Goal: Task Accomplishment & Management: Use online tool/utility

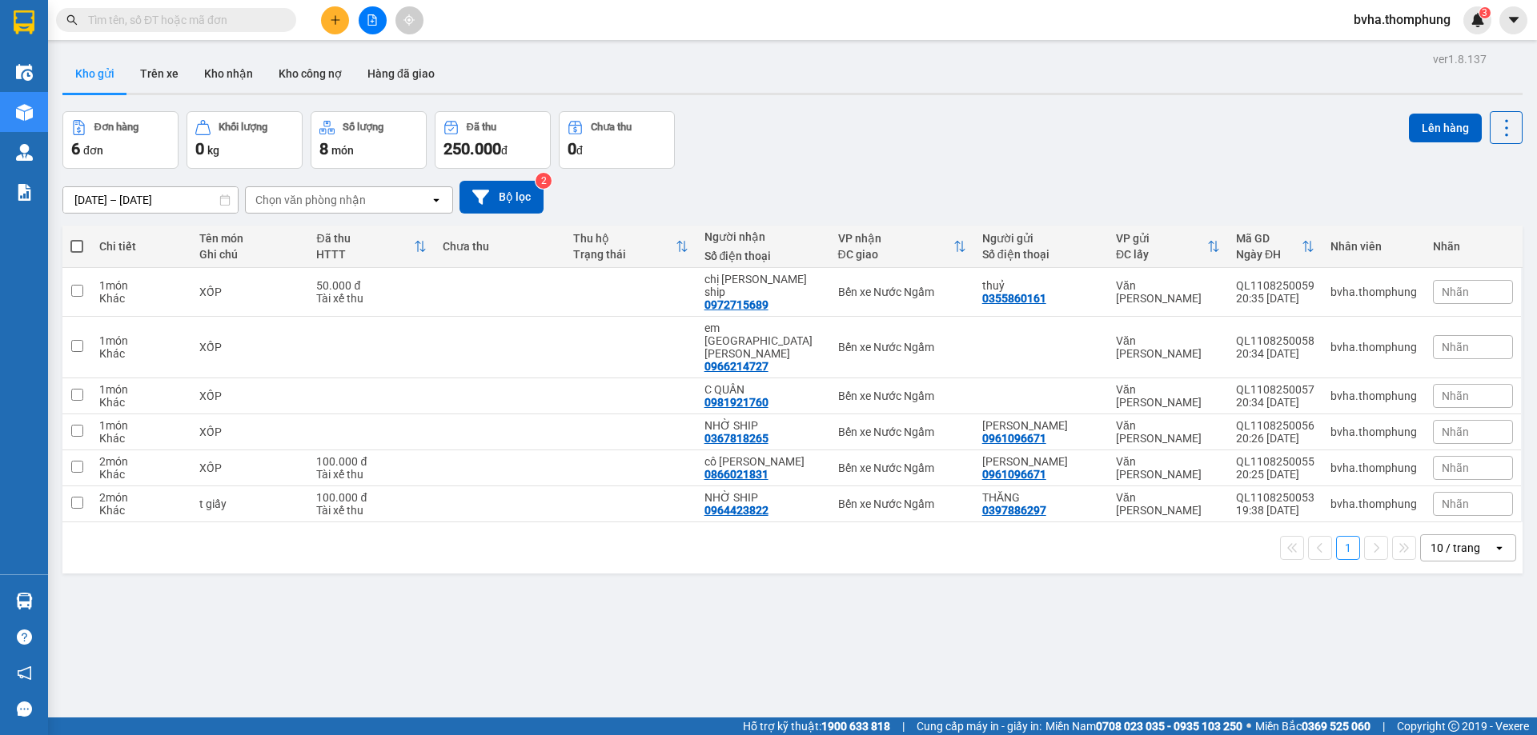
click at [78, 244] on span at bounding box center [76, 246] width 13 height 13
click at [77, 238] on input "checkbox" at bounding box center [77, 238] width 0 height 0
checkbox input "true"
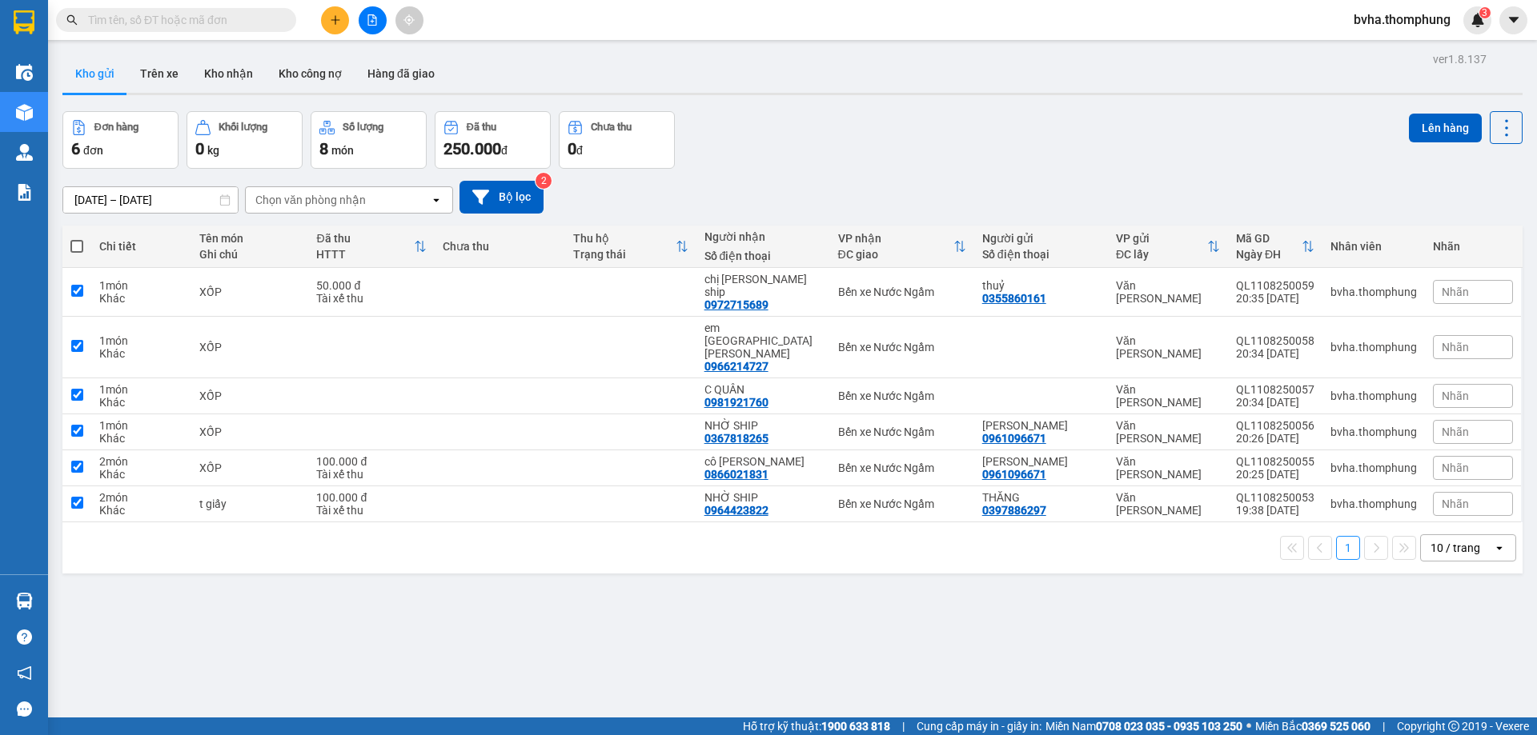
checkbox input "true"
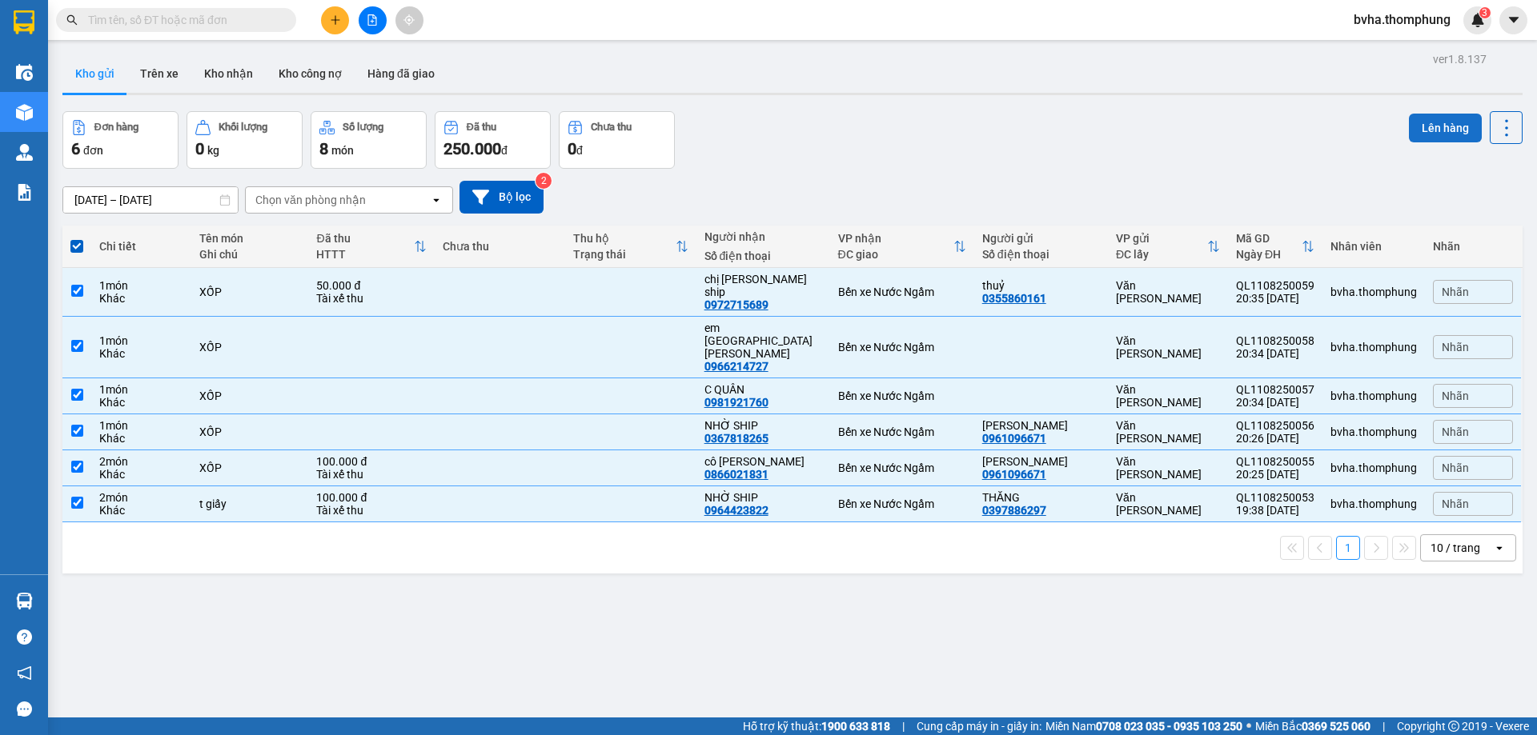
click at [1452, 124] on button "Lên hàng" at bounding box center [1444, 128] width 73 height 29
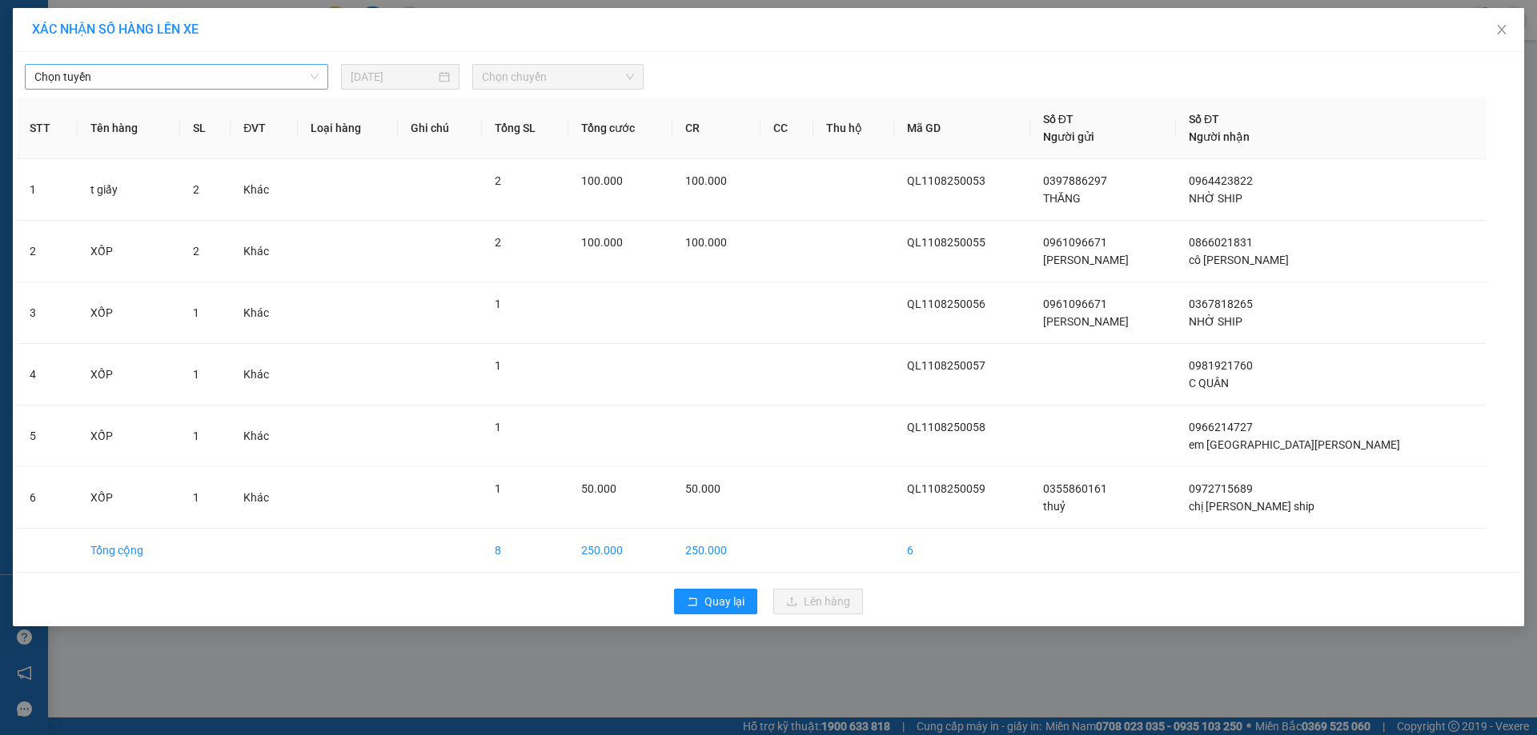
click at [150, 82] on span "Chọn tuyến" at bounding box center [176, 77] width 284 height 24
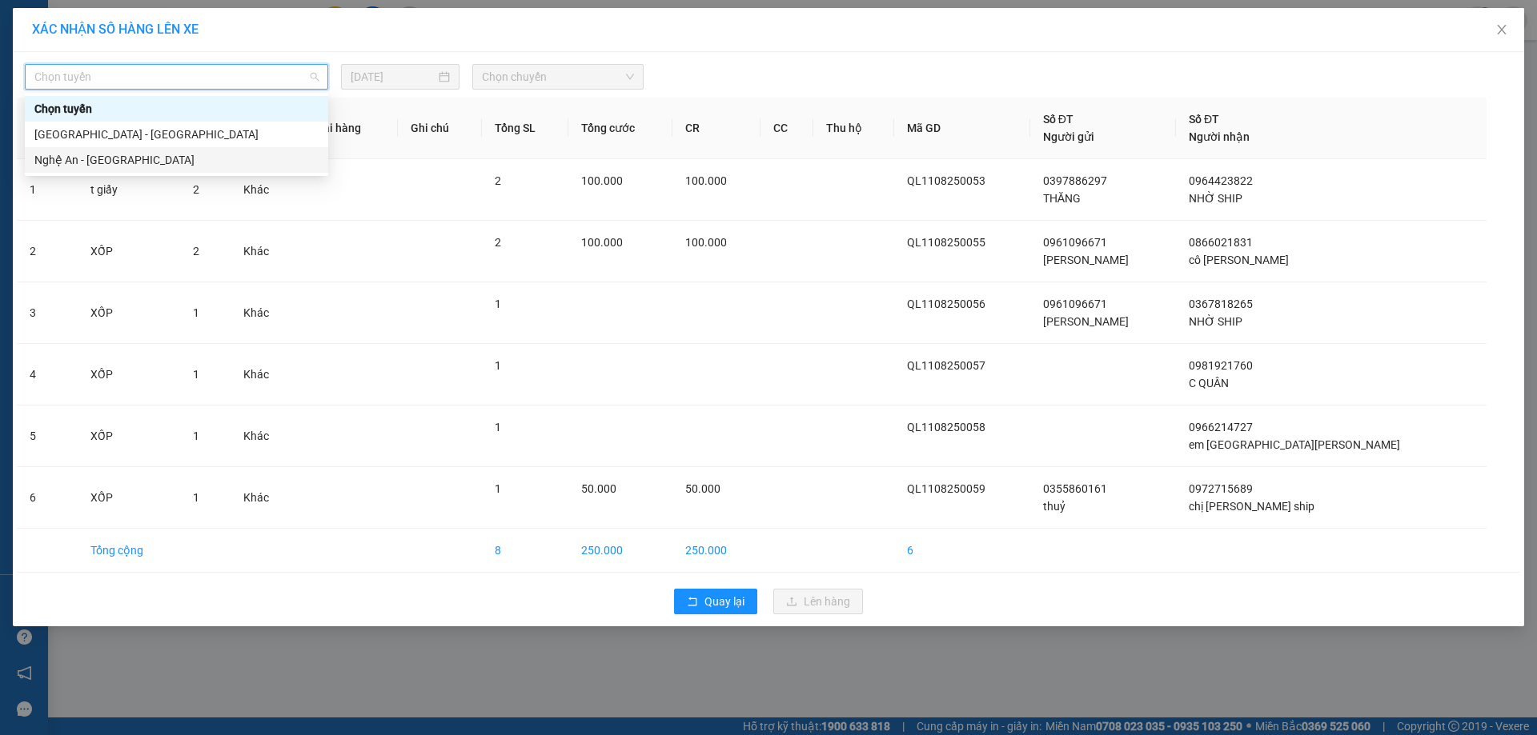
drag, startPoint x: 108, startPoint y: 162, endPoint x: 114, endPoint y: 155, distance: 8.5
click at [108, 161] on div "Nghệ An - [GEOGRAPHIC_DATA]" at bounding box center [176, 160] width 284 height 18
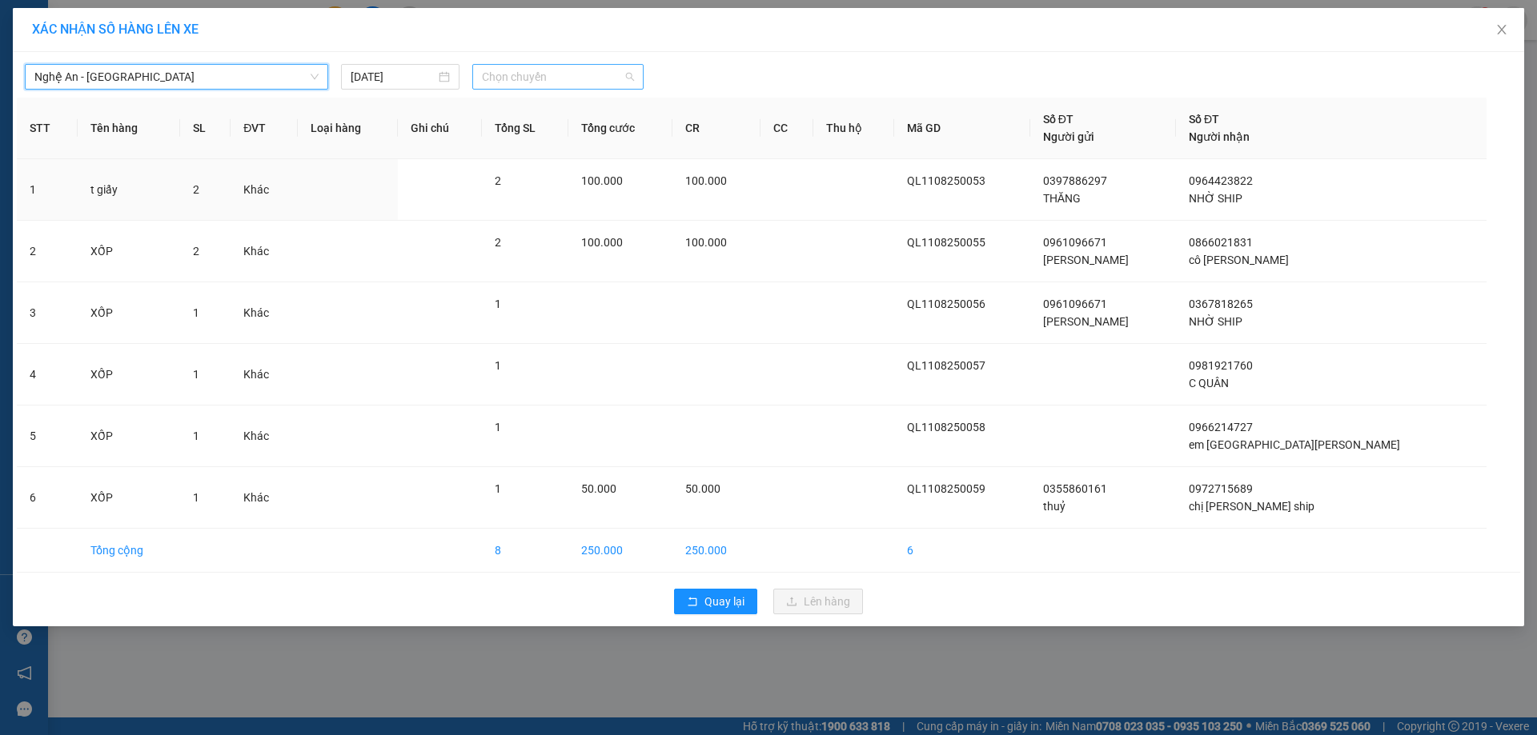
click at [576, 81] on span "Chọn chuyến" at bounding box center [558, 77] width 152 height 24
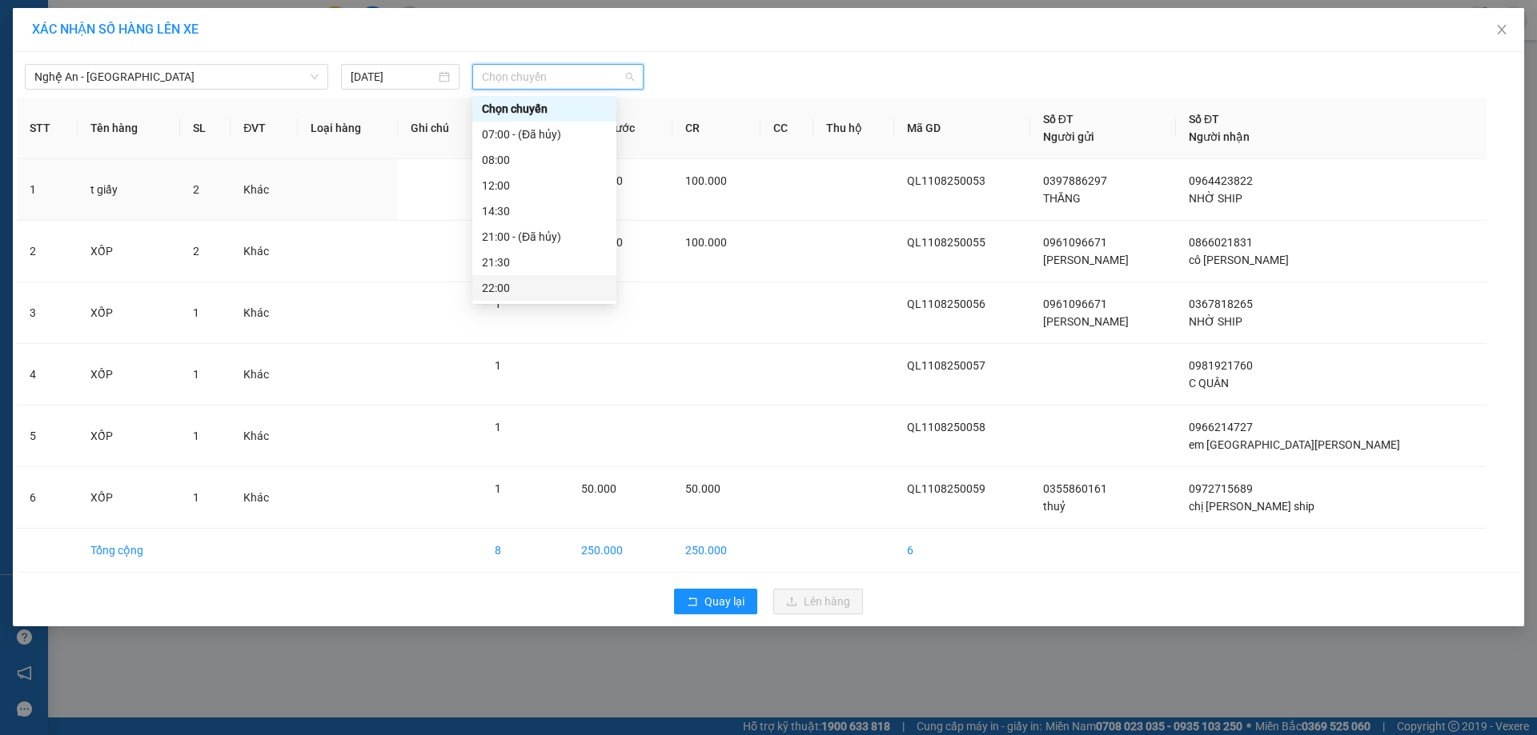
click at [498, 284] on div "22:00" at bounding box center [544, 288] width 125 height 18
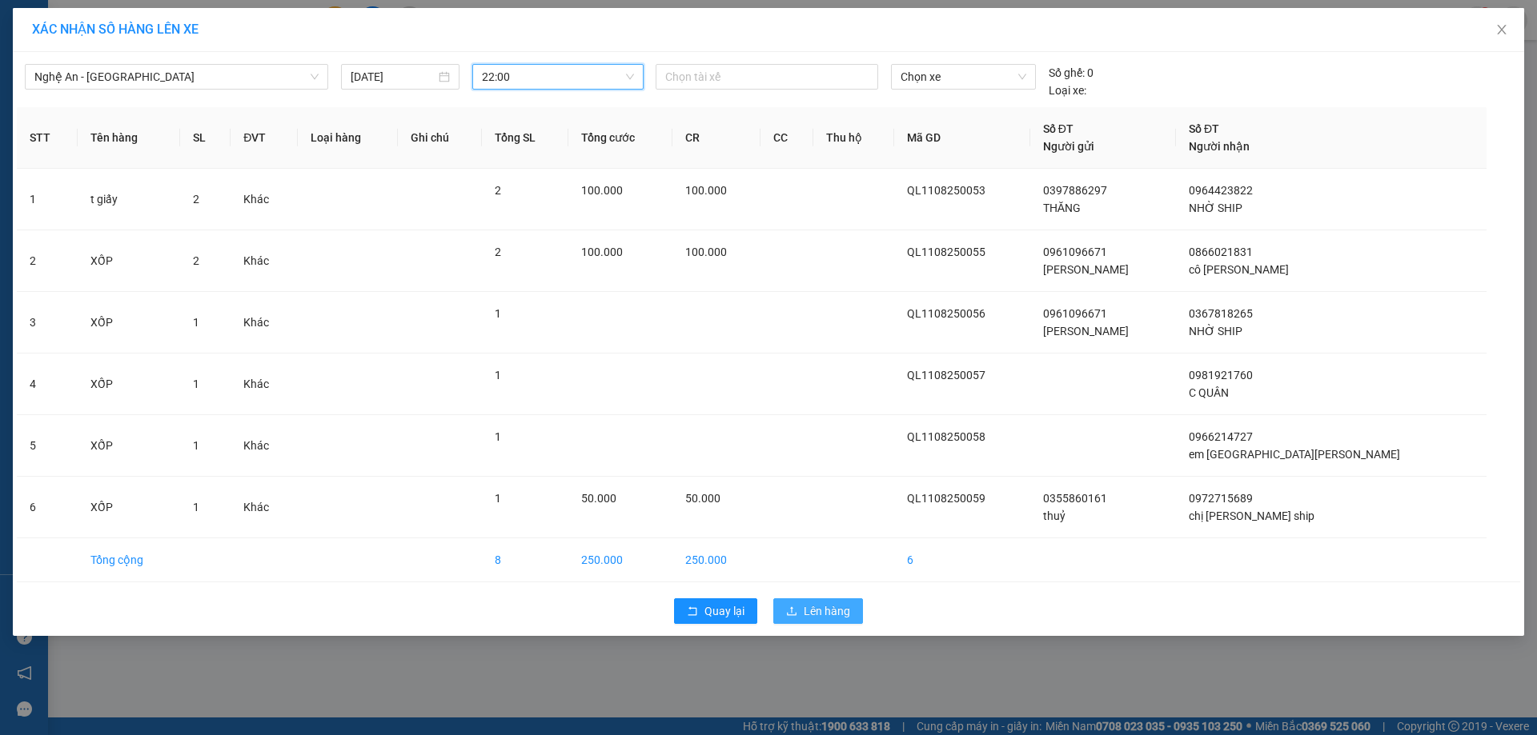
click at [799, 615] on button "Lên hàng" at bounding box center [818, 612] width 90 height 26
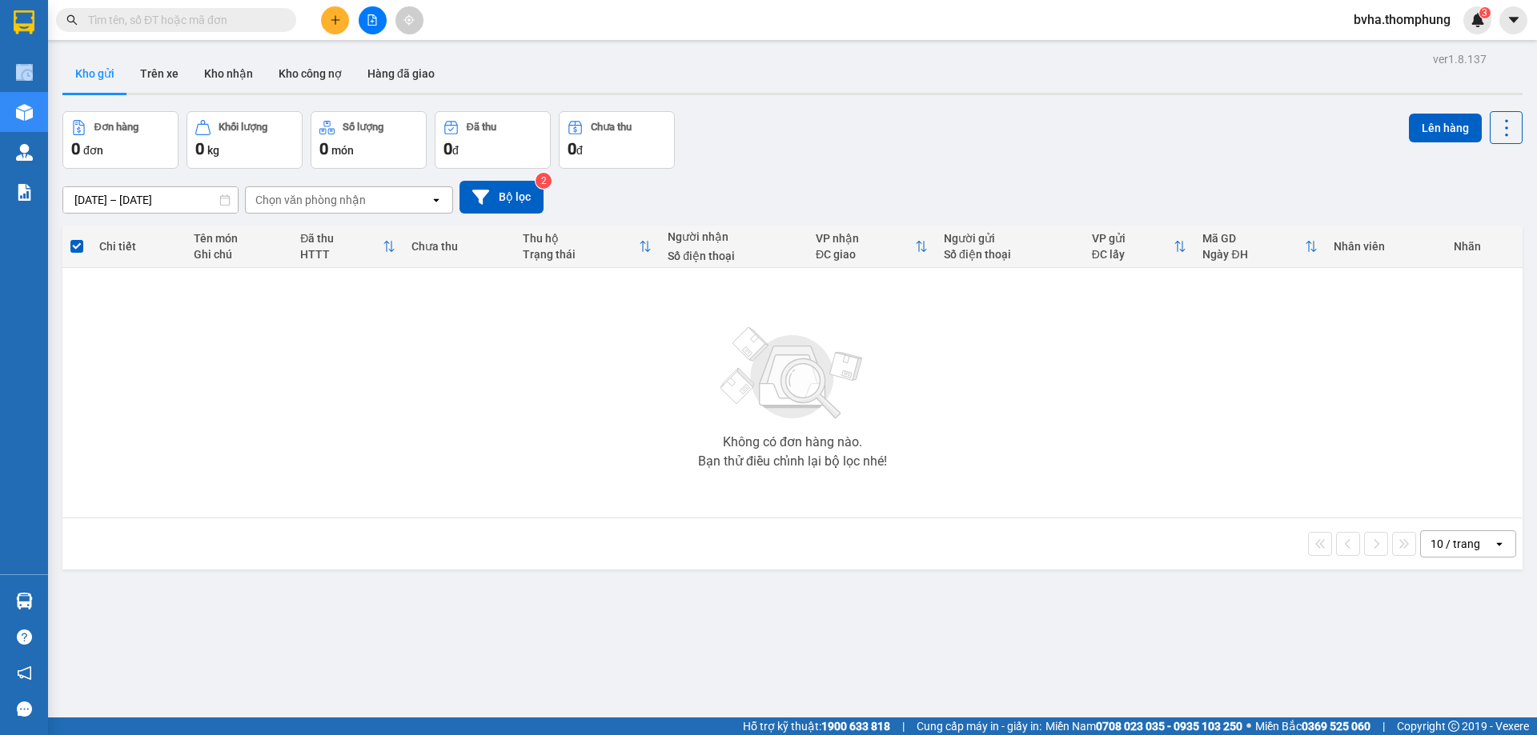
drag, startPoint x: 0, startPoint y: 90, endPoint x: 14, endPoint y: 79, distance: 17.1
click at [14, 79] on div "Điều [PERSON_NAME] xe Kho hàng mới [PERSON_NAME] [PERSON_NAME] thu hộ [PERSON_N…" at bounding box center [24, 313] width 48 height 523
click at [376, 25] on icon "file-add" at bounding box center [372, 19] width 9 height 11
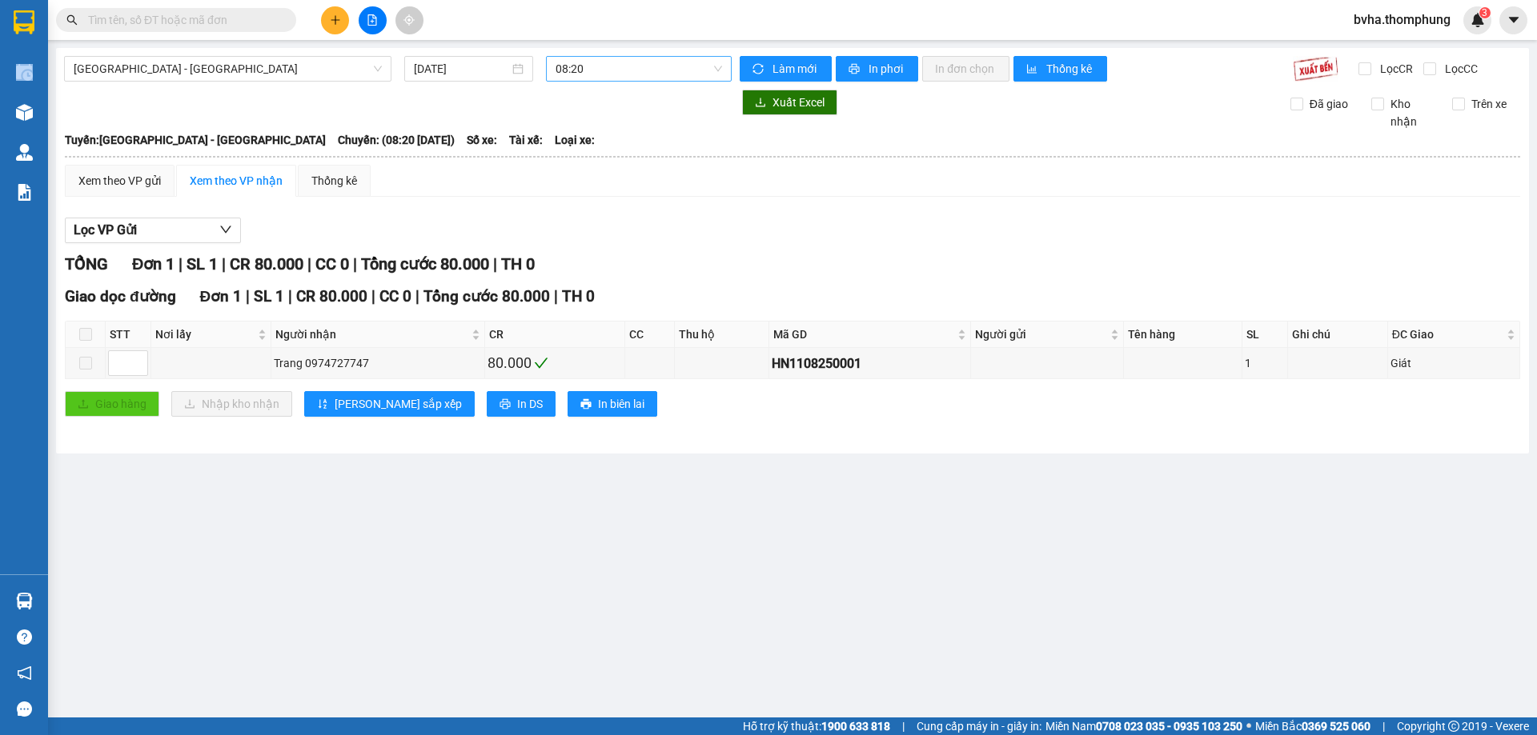
click at [619, 60] on span "08:20" at bounding box center [638, 69] width 166 height 24
click at [604, 172] on div "12:00" at bounding box center [617, 178] width 125 height 18
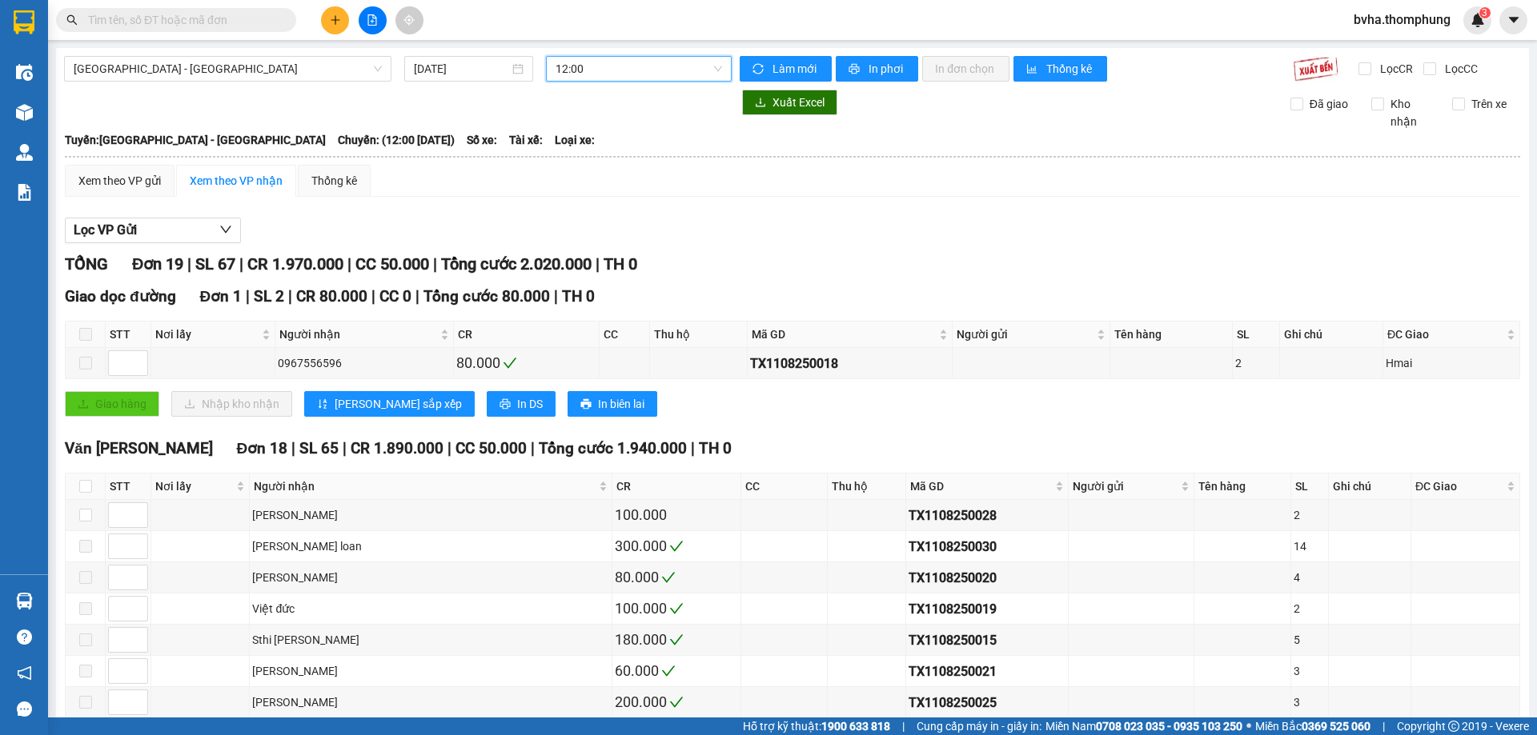
click at [625, 63] on span "12:00" at bounding box center [638, 69] width 166 height 24
click at [593, 206] on div "13:30" at bounding box center [613, 203] width 125 height 18
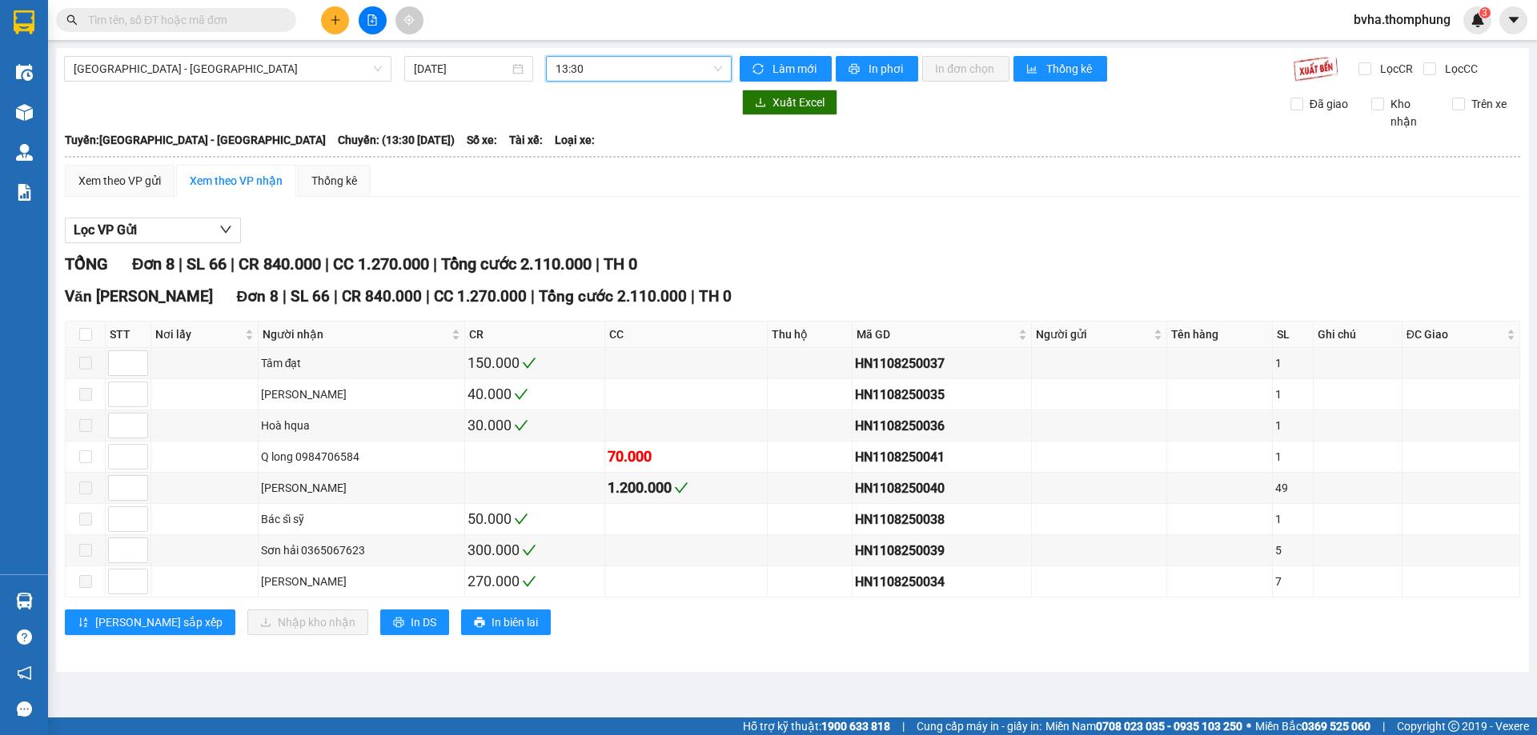
click at [613, 66] on span "13:30" at bounding box center [638, 69] width 166 height 24
click at [615, 133] on div "08:20" at bounding box center [617, 127] width 125 height 18
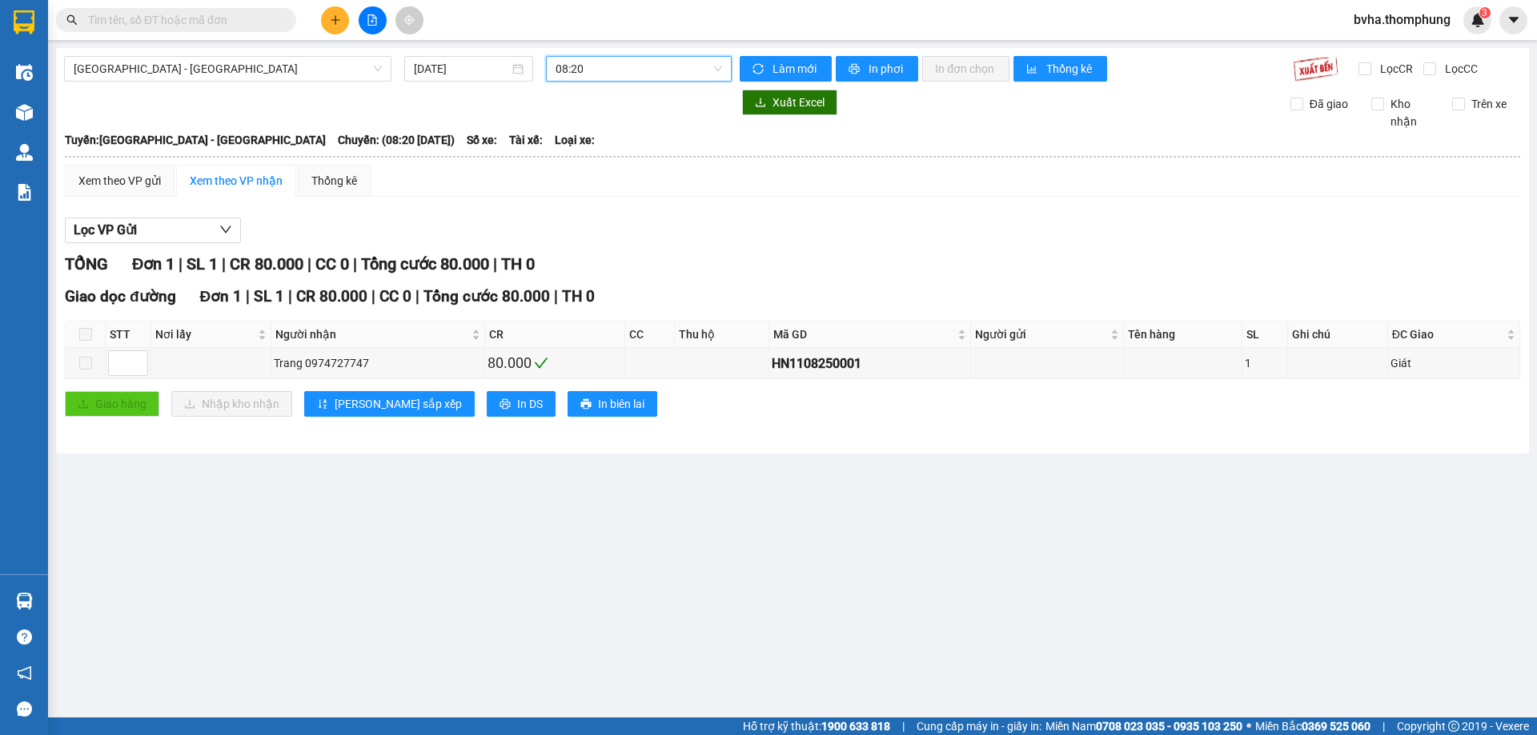
click at [609, 74] on span "08:20" at bounding box center [638, 69] width 166 height 24
click at [626, 154] on div "10:00" at bounding box center [617, 152] width 125 height 18
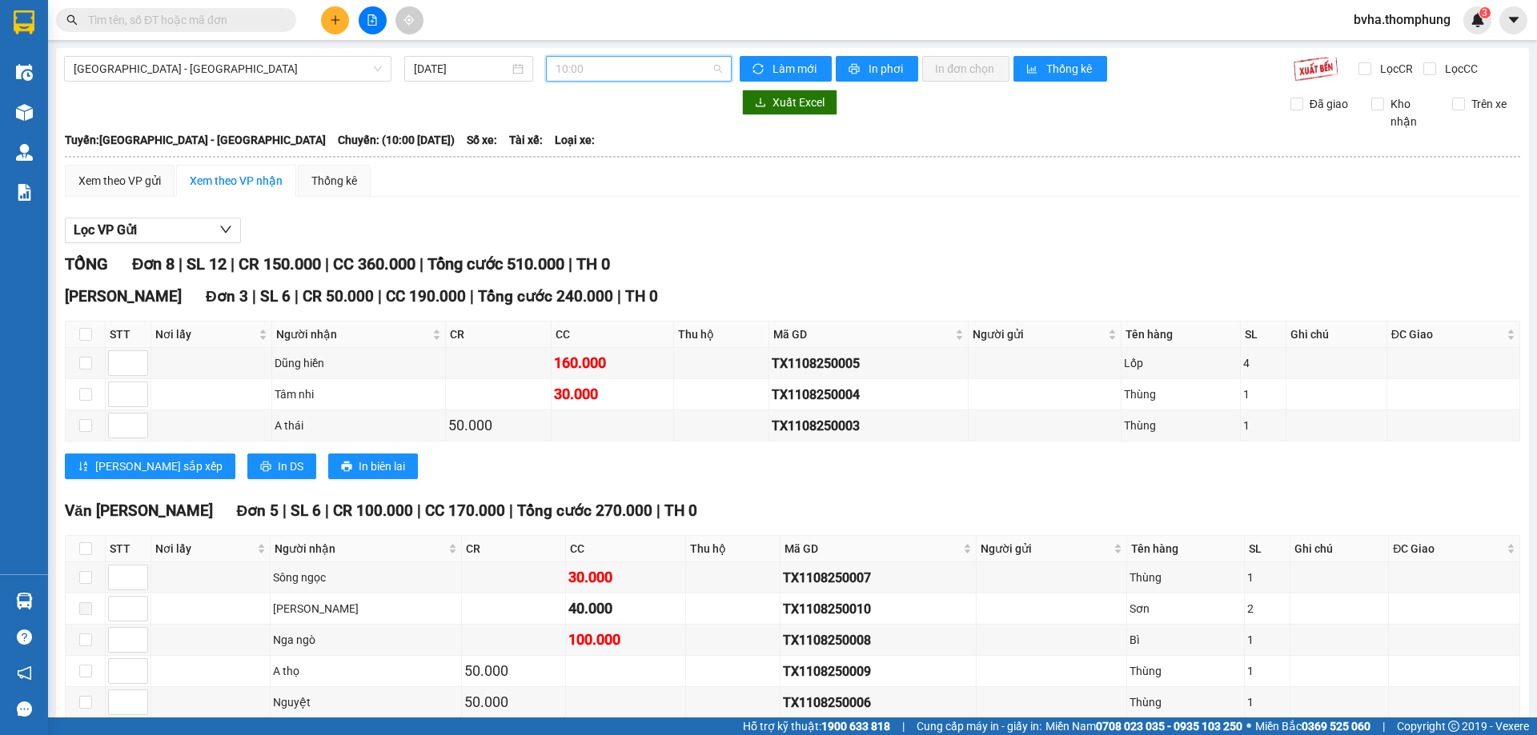
click at [630, 76] on span "10:00" at bounding box center [638, 69] width 166 height 24
click at [594, 172] on div "12:00" at bounding box center [613, 178] width 125 height 18
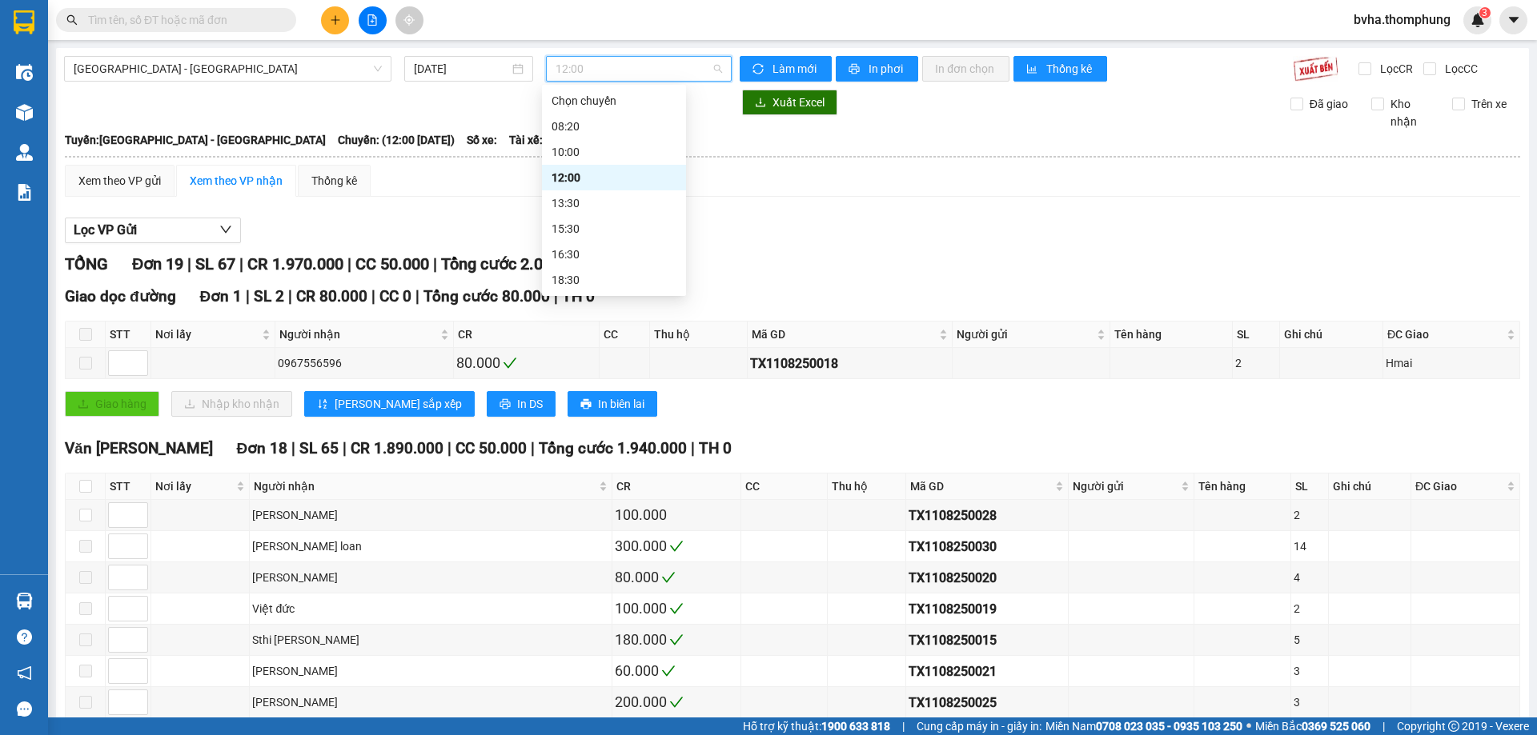
click at [621, 71] on span "12:00" at bounding box center [638, 69] width 166 height 24
click at [582, 126] on div "08:20" at bounding box center [613, 127] width 125 height 18
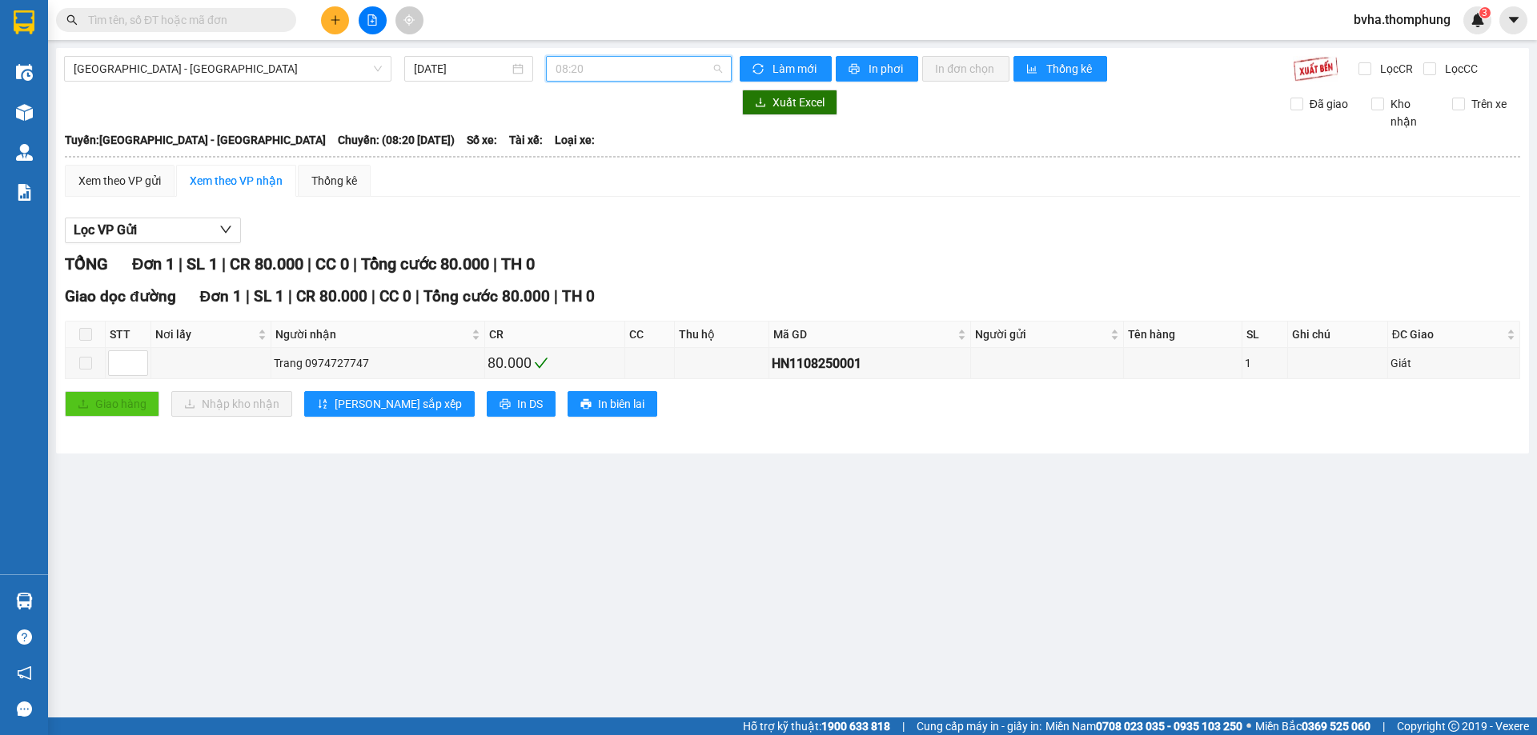
click at [599, 74] on span "08:20" at bounding box center [638, 69] width 166 height 24
click at [190, 24] on input "text" at bounding box center [182, 20] width 189 height 18
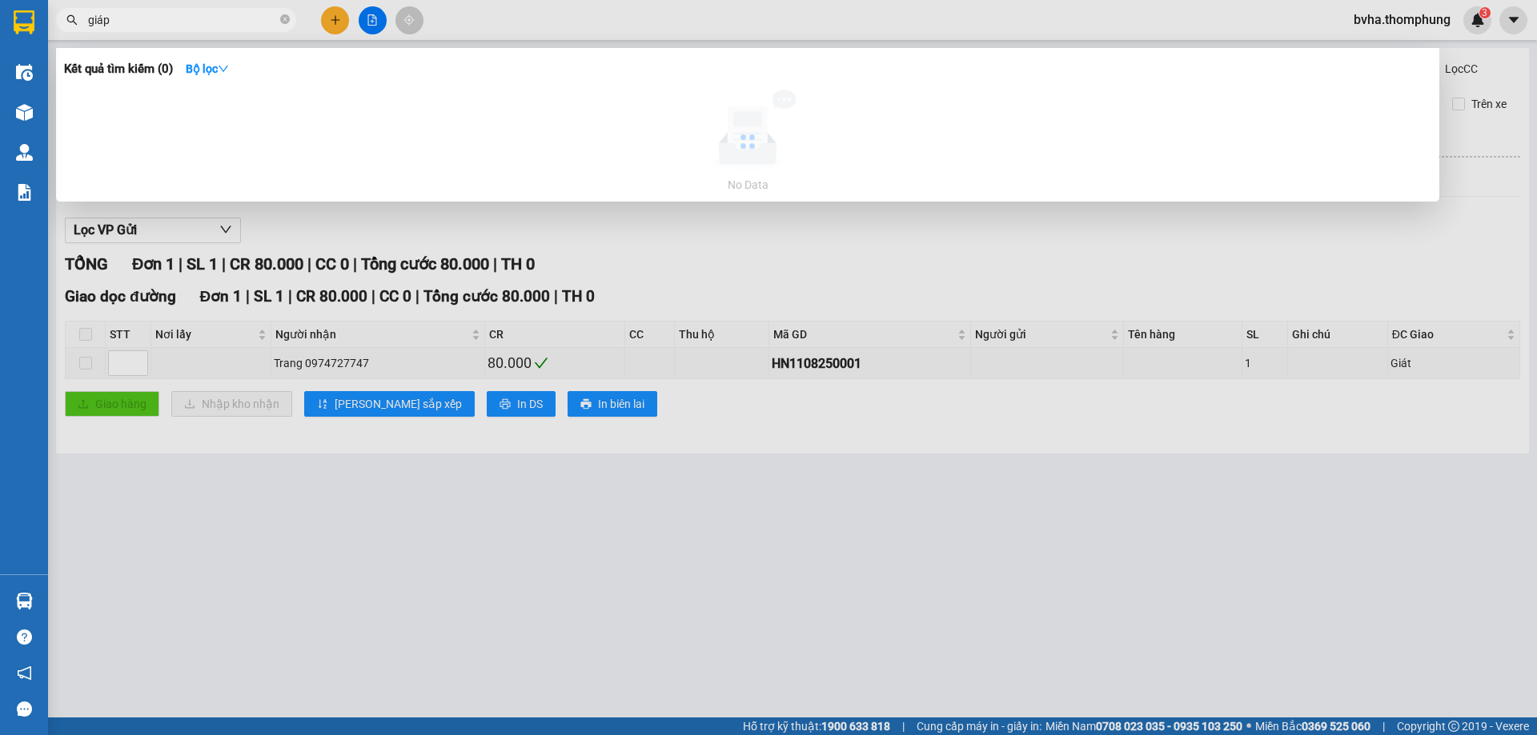
type input "giáp"
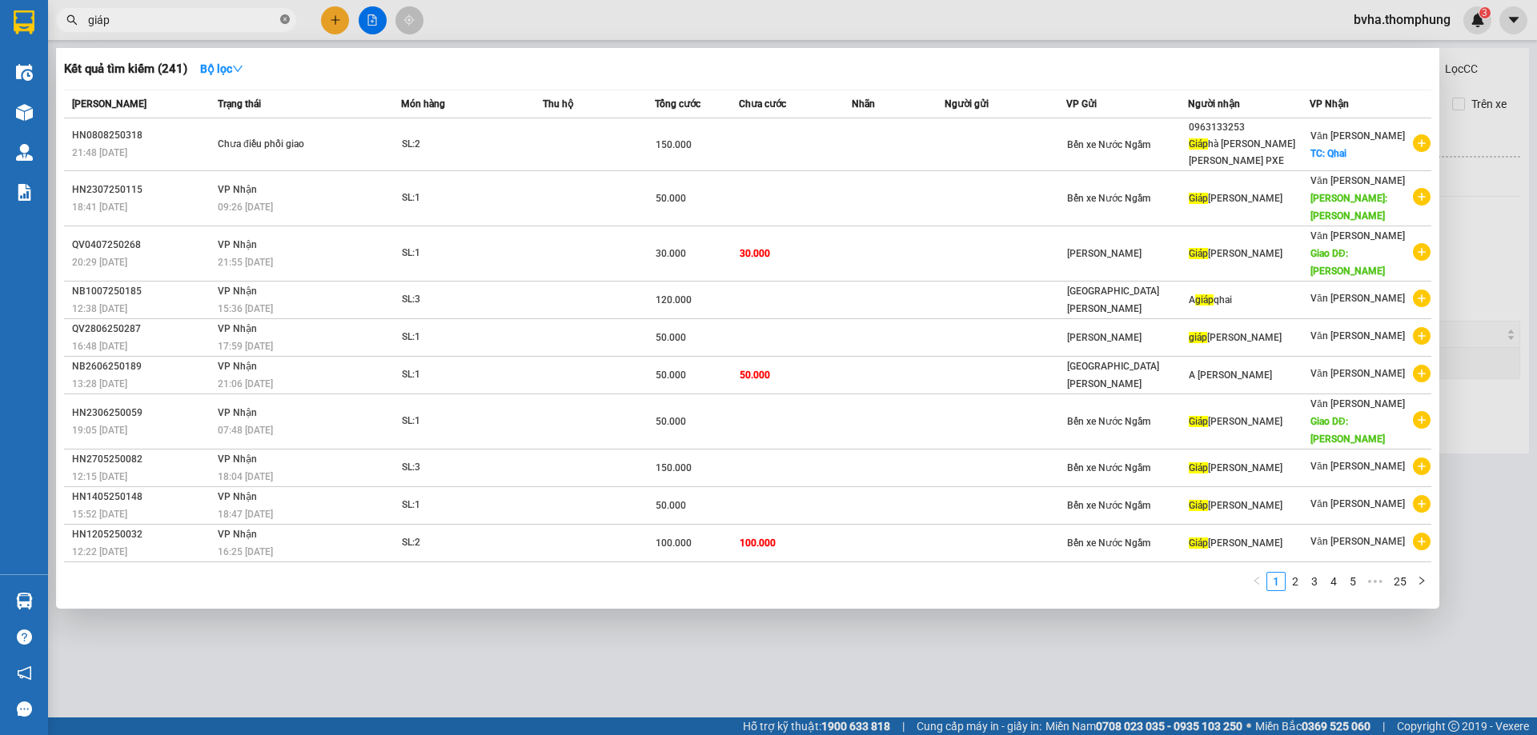
click at [283, 24] on icon "close-circle" at bounding box center [285, 19] width 10 height 10
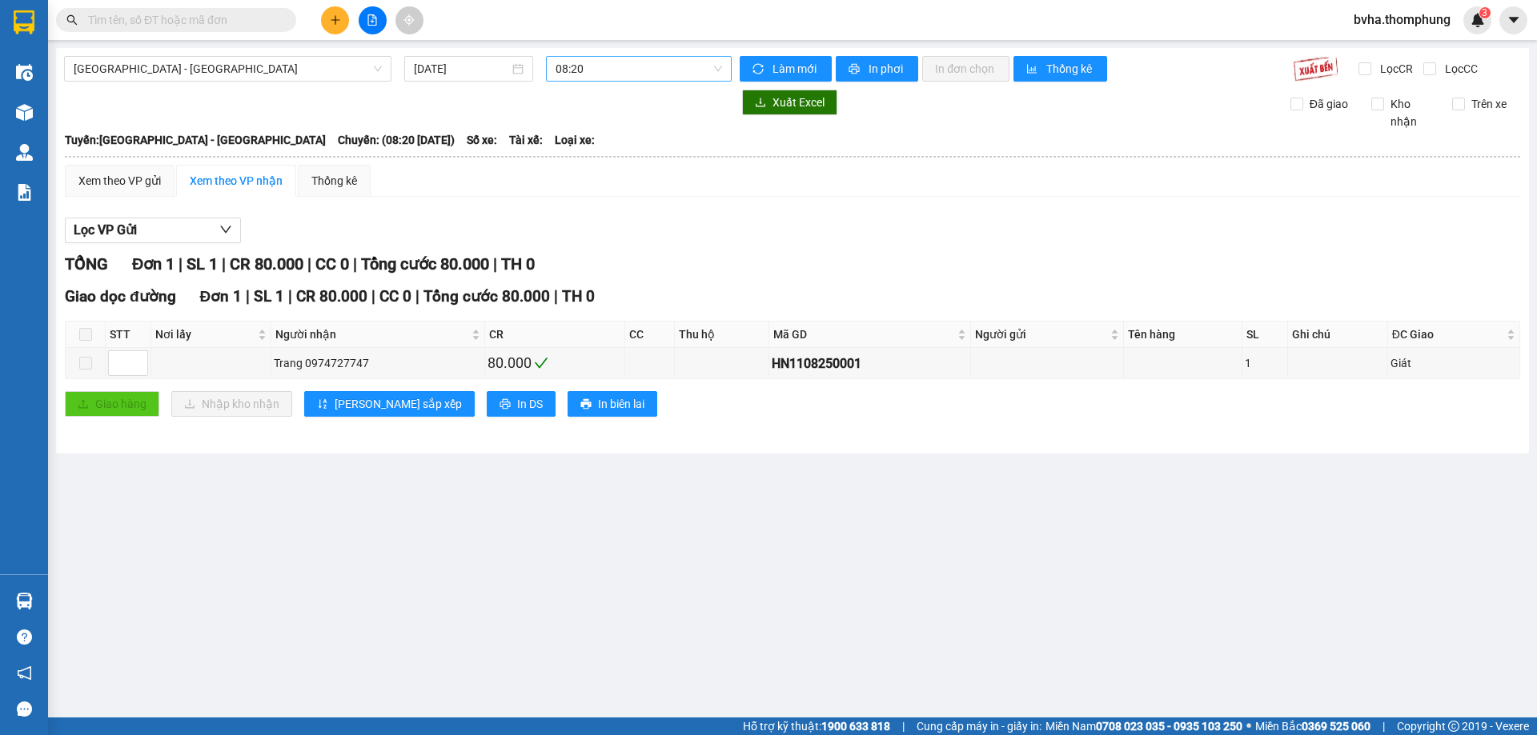
click at [614, 67] on span "08:20" at bounding box center [638, 69] width 166 height 24
click at [475, 73] on input "[DATE]" at bounding box center [461, 69] width 95 height 18
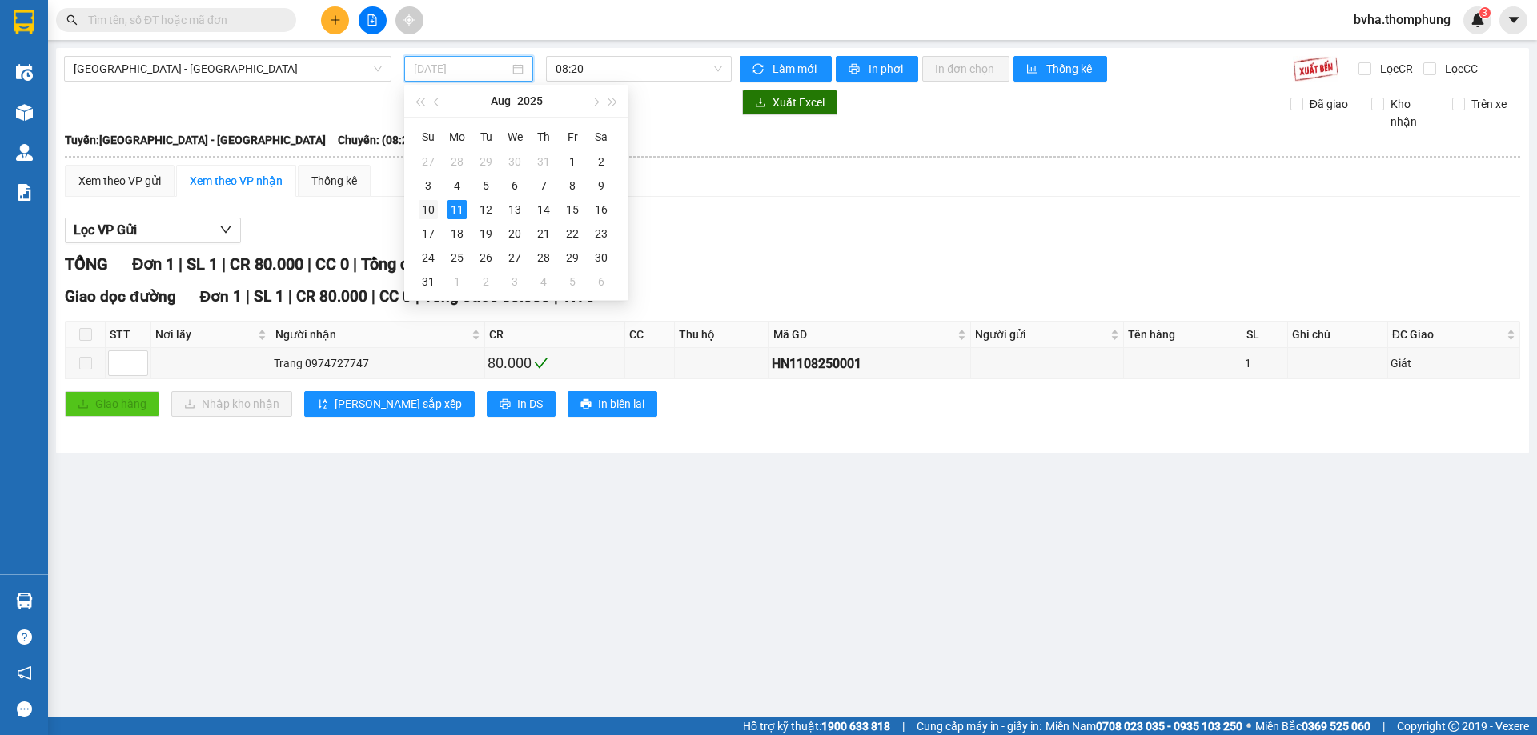
click at [426, 206] on div "10" at bounding box center [428, 209] width 19 height 19
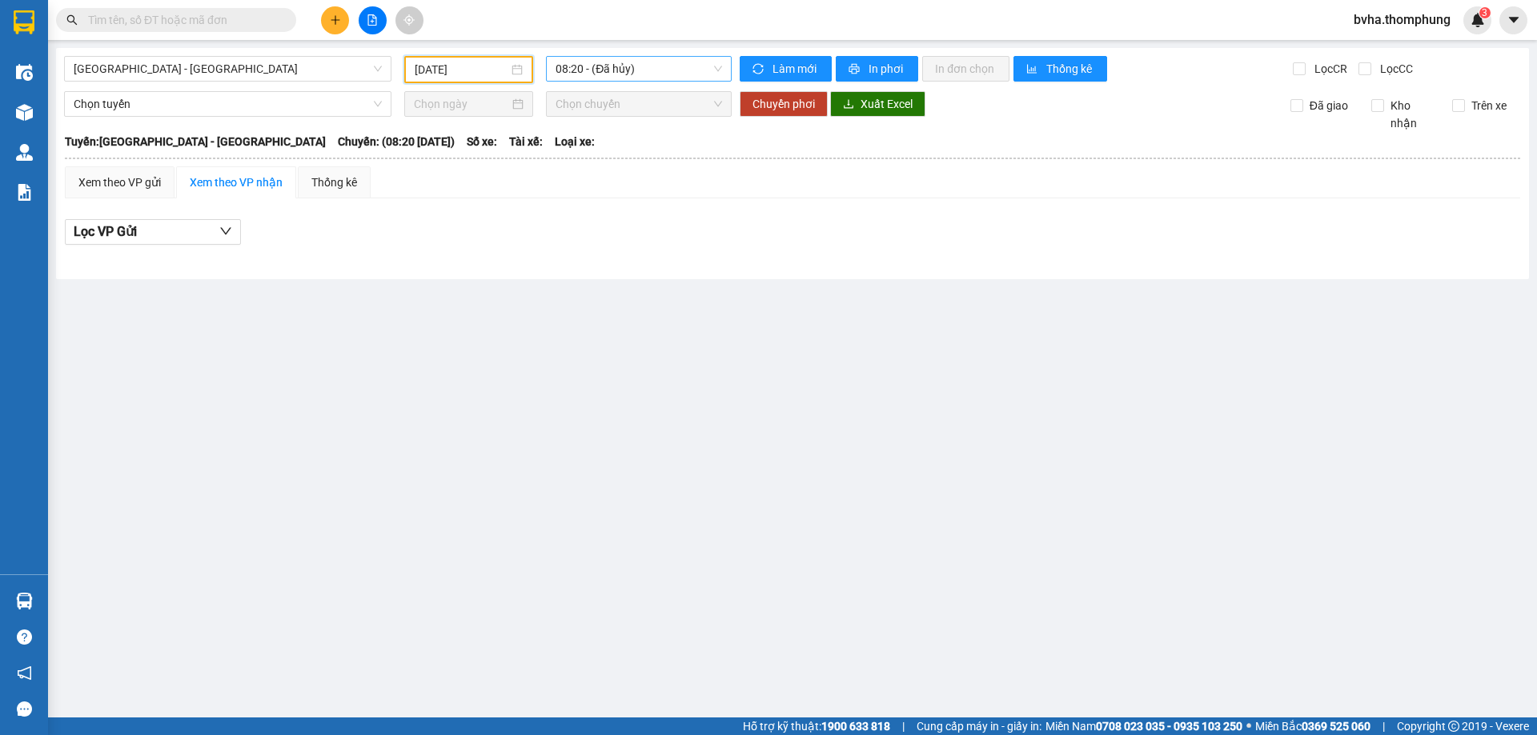
click at [682, 66] on span "08:20 - (Đã [PERSON_NAME])" at bounding box center [638, 69] width 166 height 24
click at [606, 257] on div "16:30" at bounding box center [617, 255] width 125 height 18
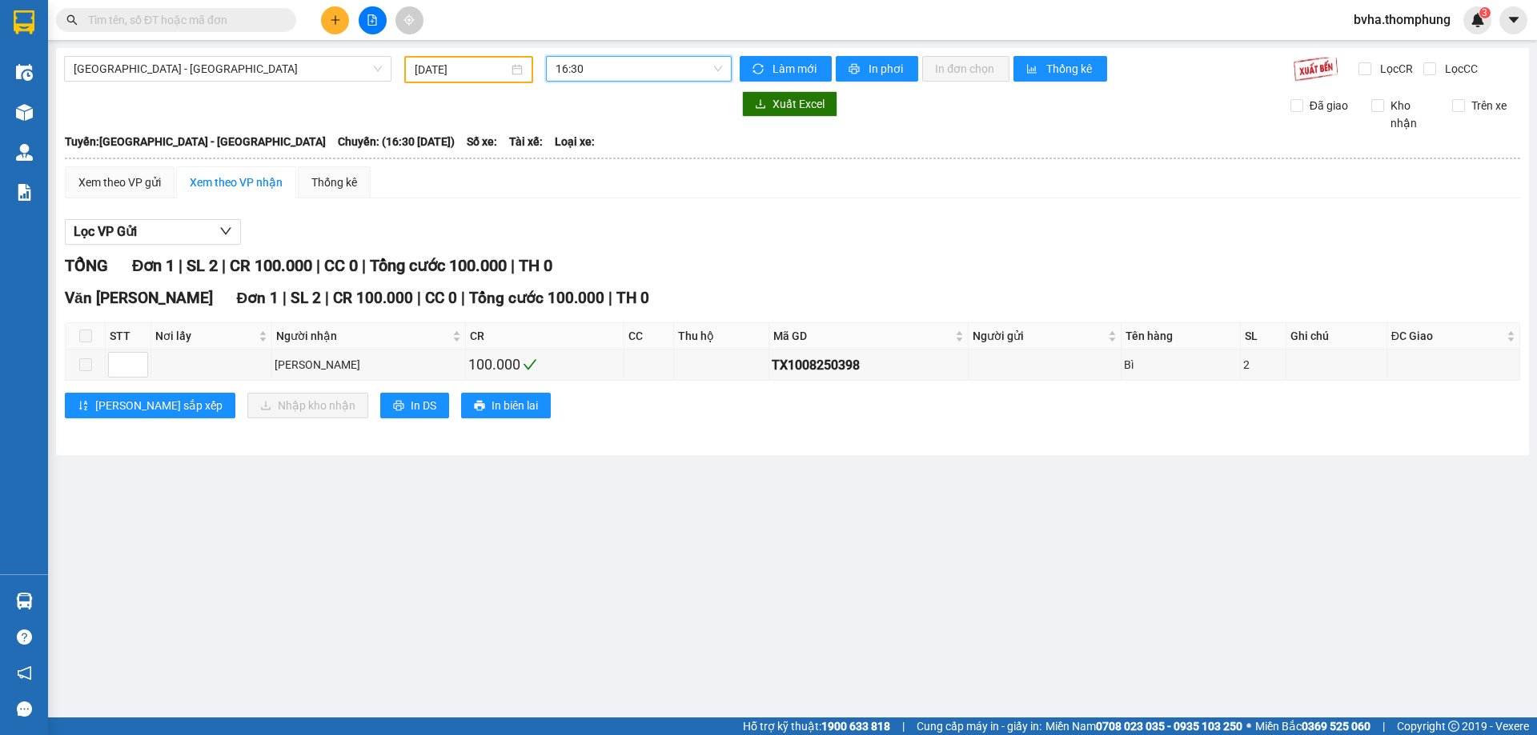
click at [642, 72] on span "16:30" at bounding box center [638, 69] width 166 height 24
click at [605, 154] on div "10:00" at bounding box center [617, 152] width 125 height 18
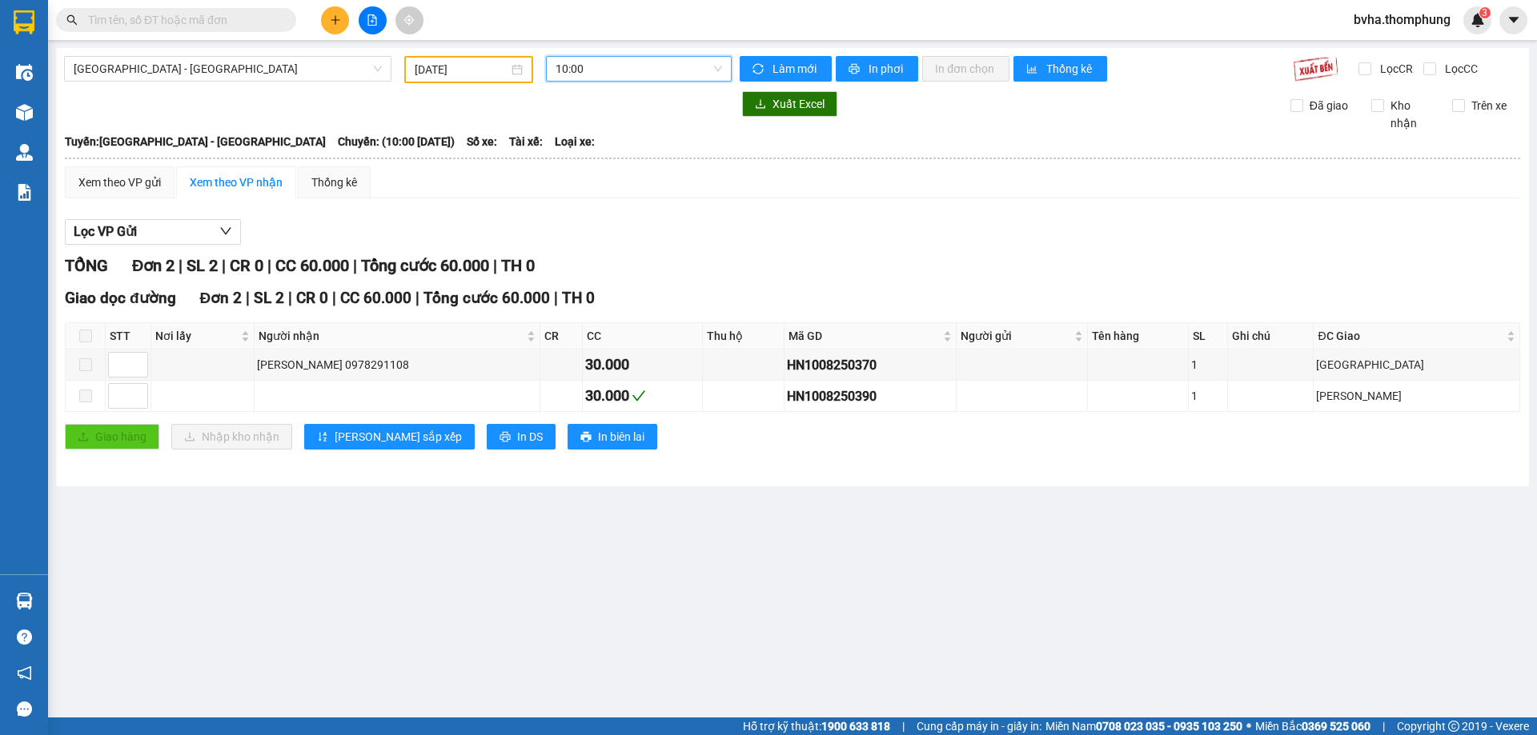
click at [667, 60] on span "10:00" at bounding box center [638, 69] width 166 height 24
click at [627, 180] on div "12:00" at bounding box center [617, 178] width 125 height 18
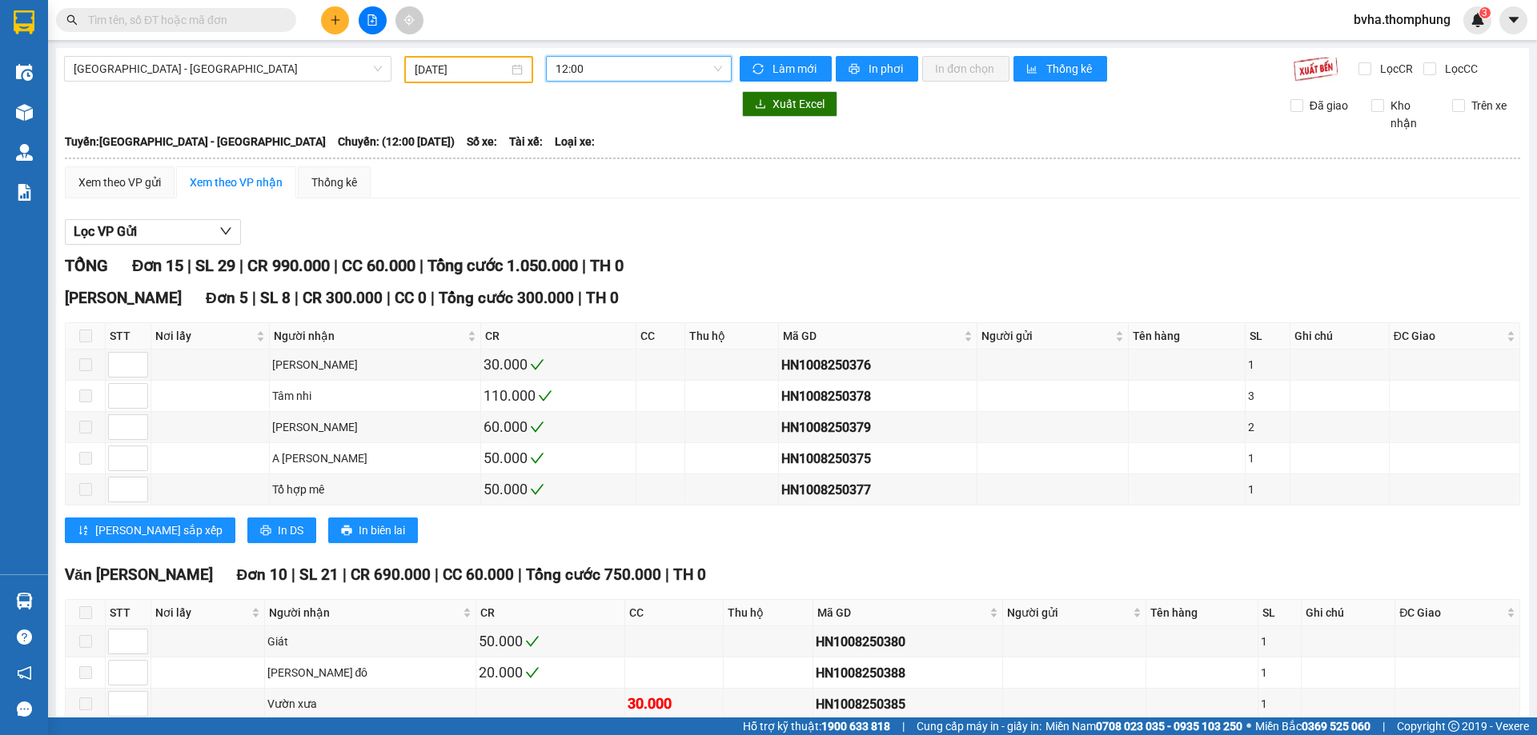
click at [637, 66] on span "12:00" at bounding box center [638, 69] width 166 height 24
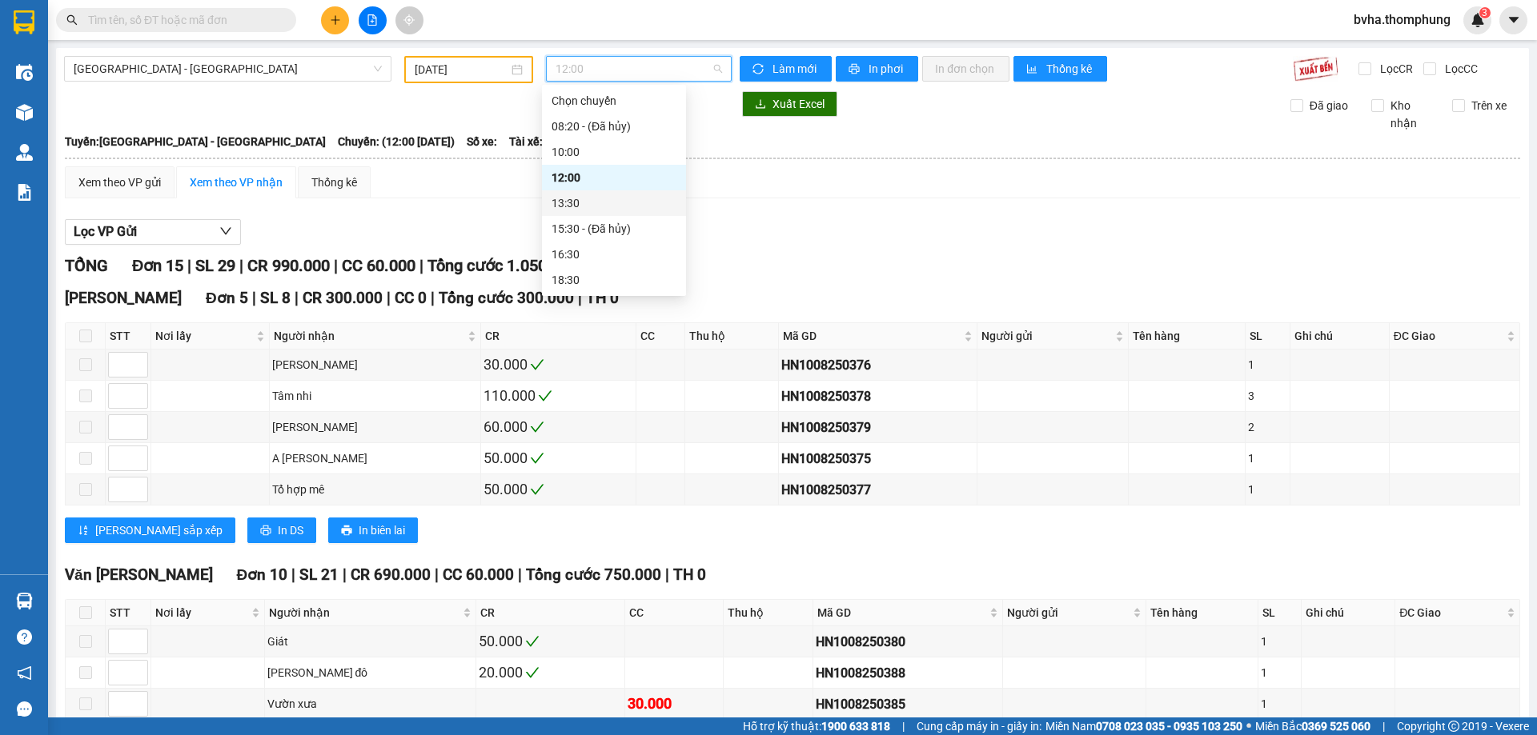
click at [571, 210] on div "13:30" at bounding box center [613, 203] width 125 height 18
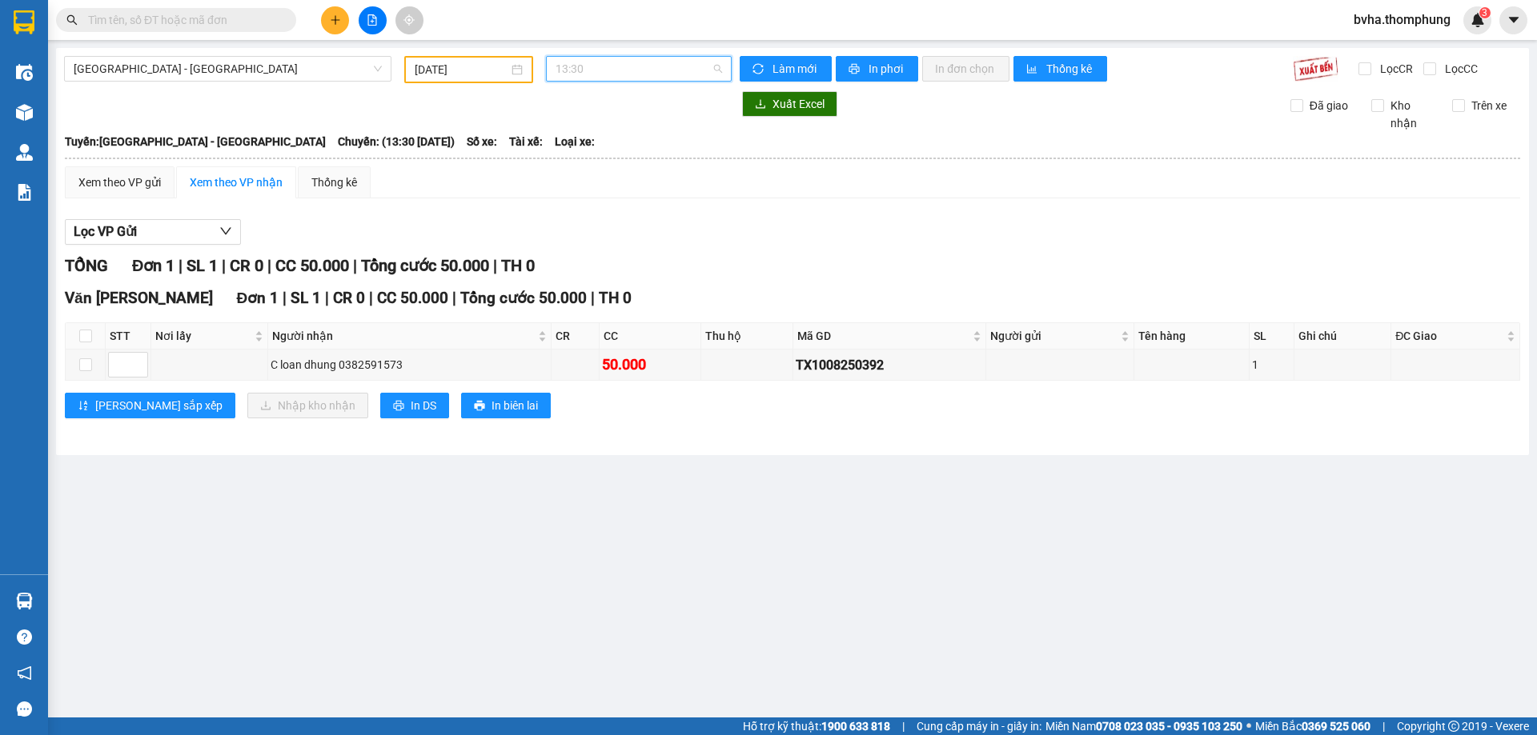
click at [643, 65] on span "13:30" at bounding box center [638, 69] width 166 height 24
click at [611, 251] on div "16:30" at bounding box center [617, 255] width 125 height 18
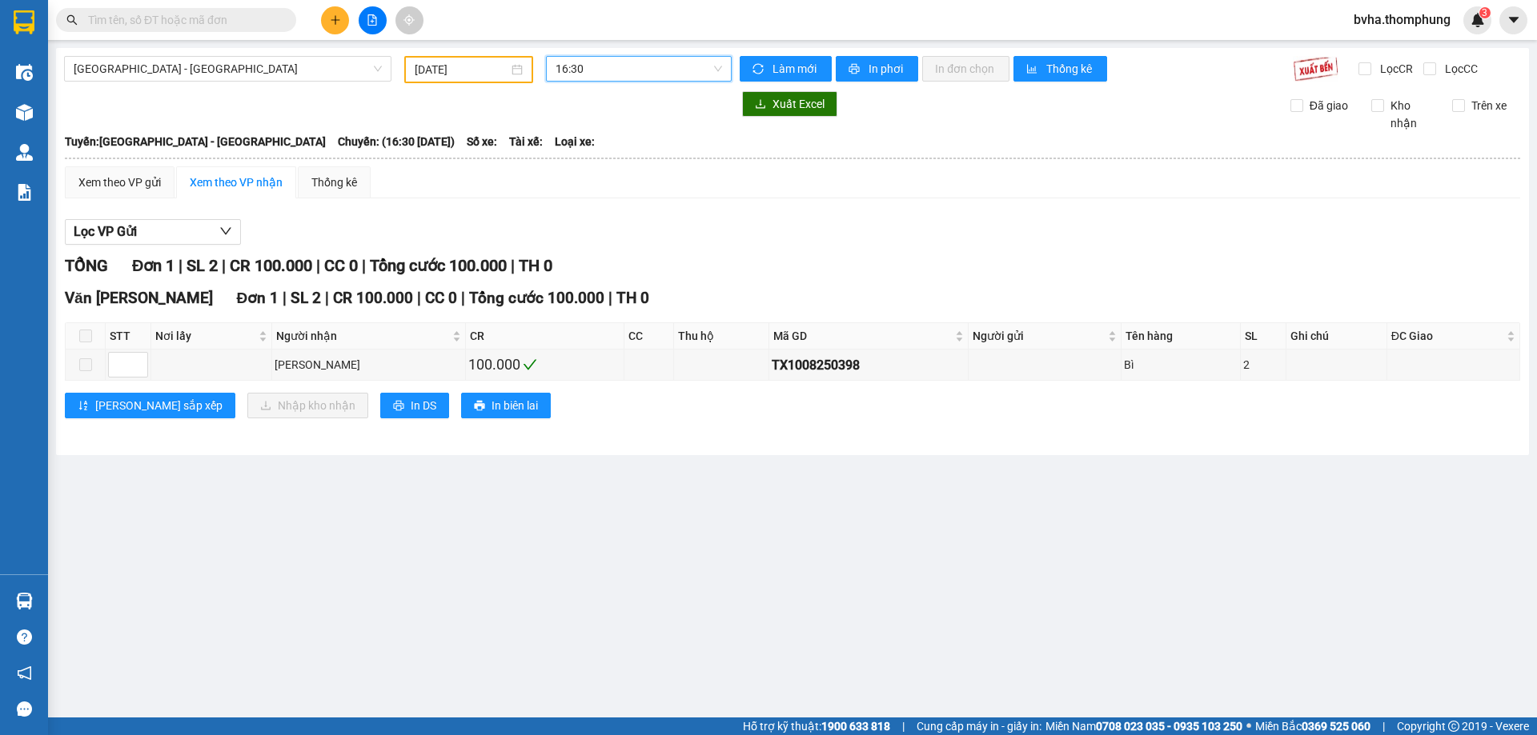
click at [631, 70] on span "16:30" at bounding box center [638, 69] width 166 height 24
click at [599, 222] on div "18:30" at bounding box center [617, 229] width 125 height 18
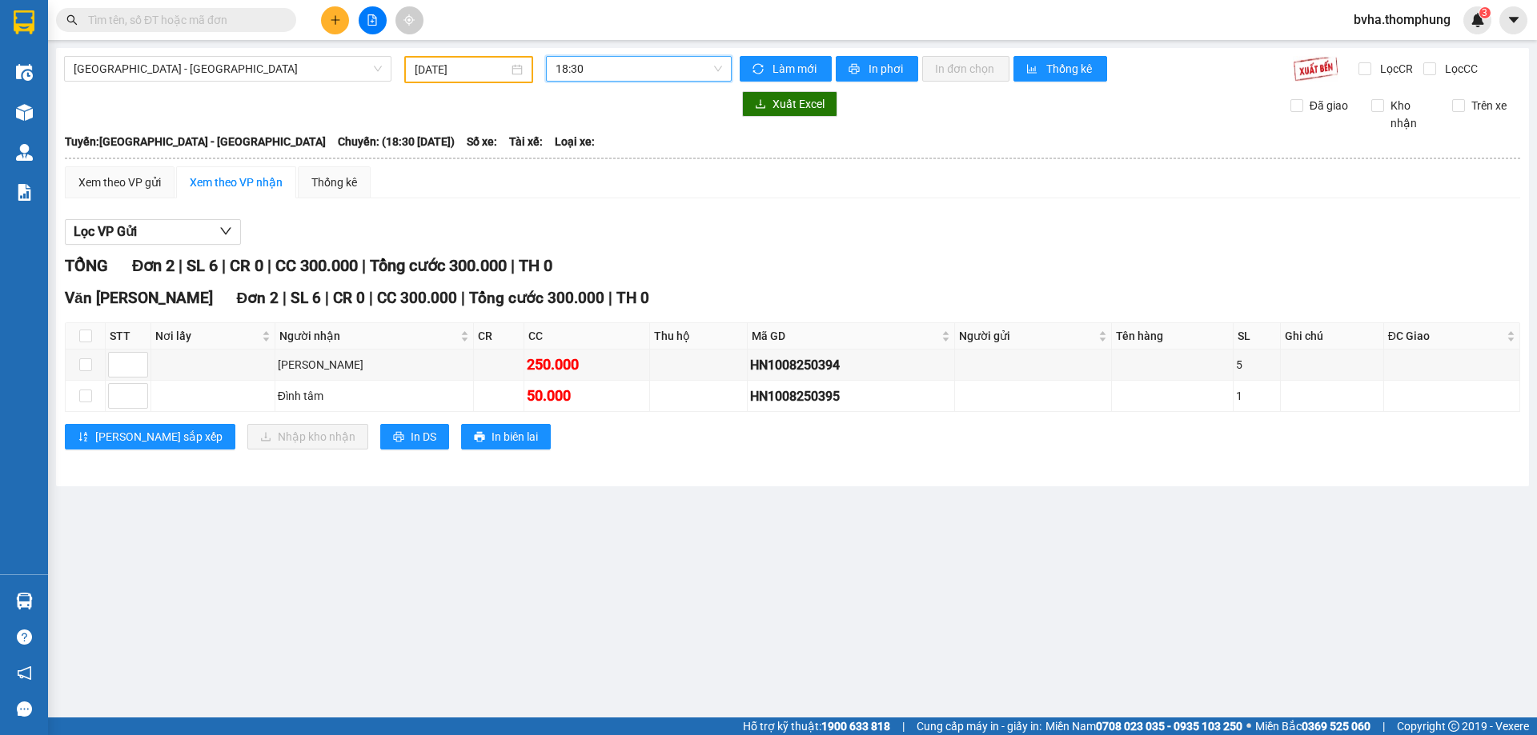
click at [616, 66] on span "18:30" at bounding box center [638, 69] width 166 height 24
click at [617, 255] on div "21:30" at bounding box center [617, 255] width 125 height 18
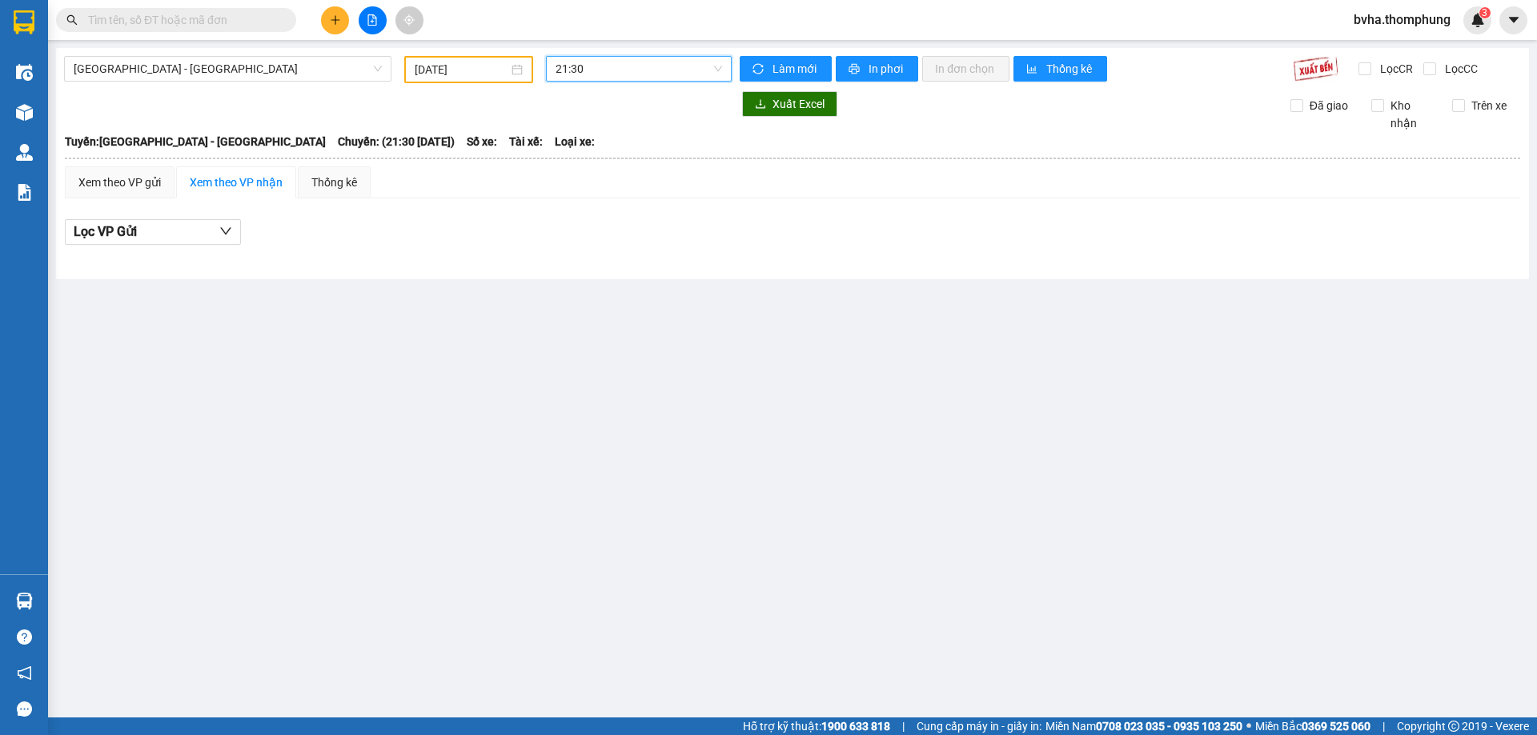
click at [478, 75] on input "[DATE]" at bounding box center [462, 70] width 94 height 18
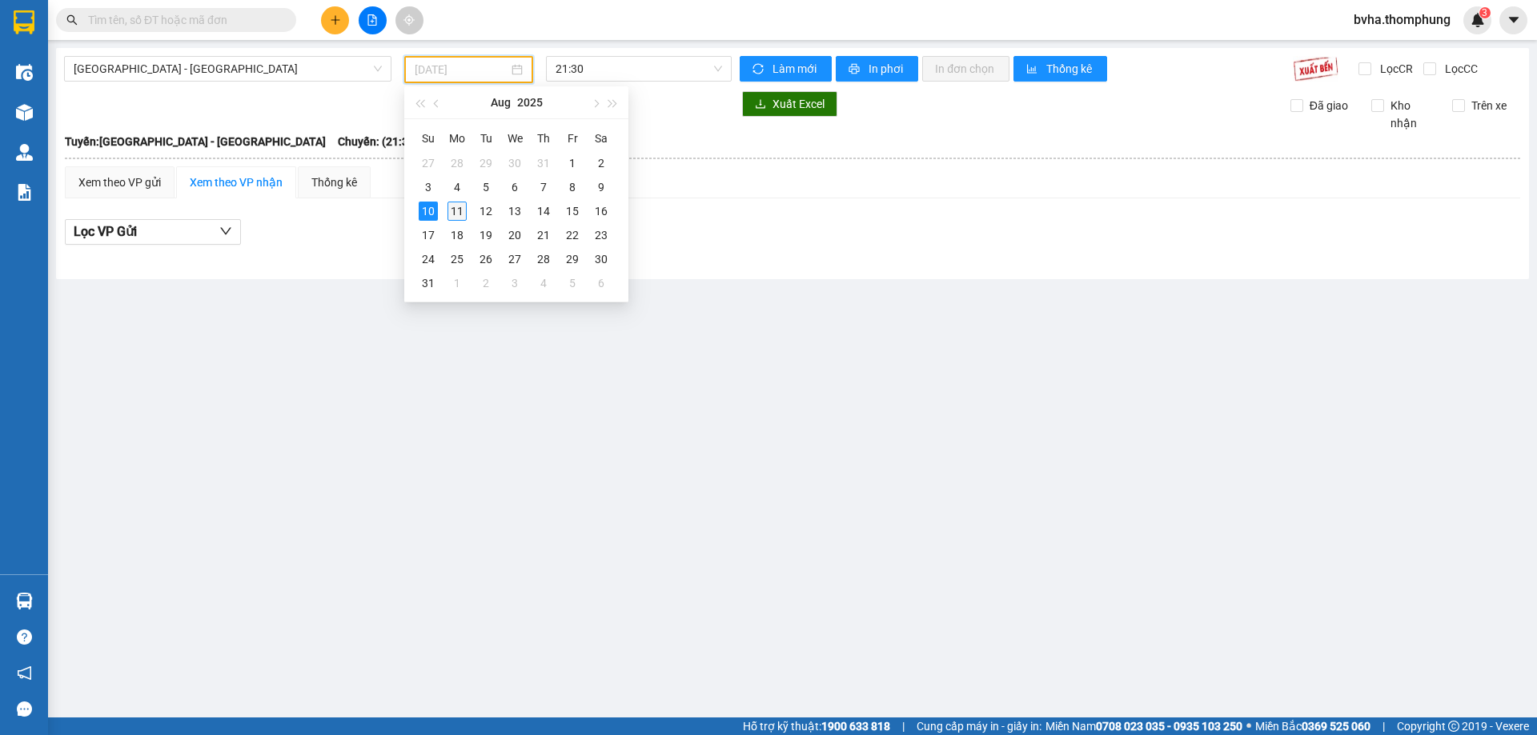
click at [457, 209] on div "11" at bounding box center [456, 211] width 19 height 19
type input "[DATE]"
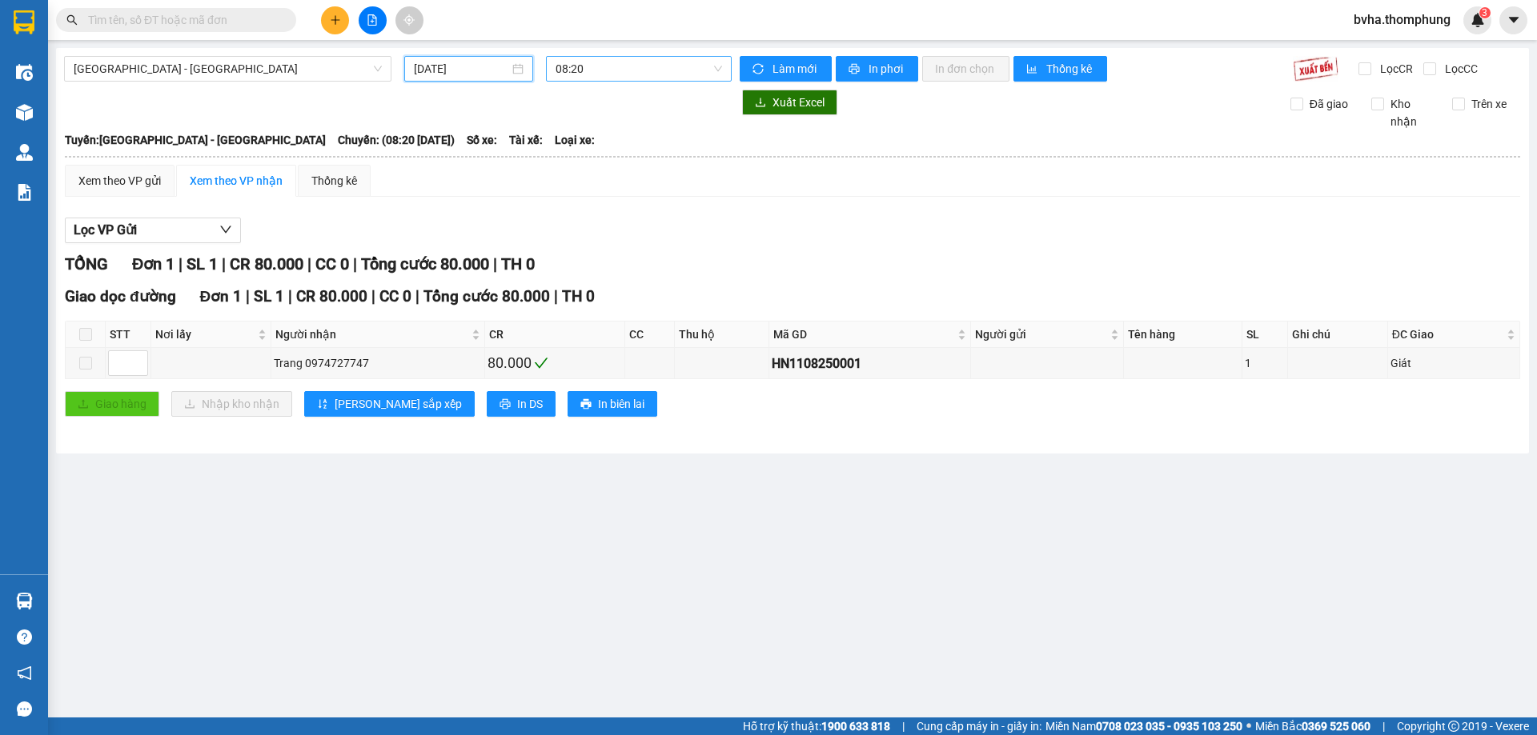
click at [627, 65] on span "08:20" at bounding box center [638, 69] width 166 height 24
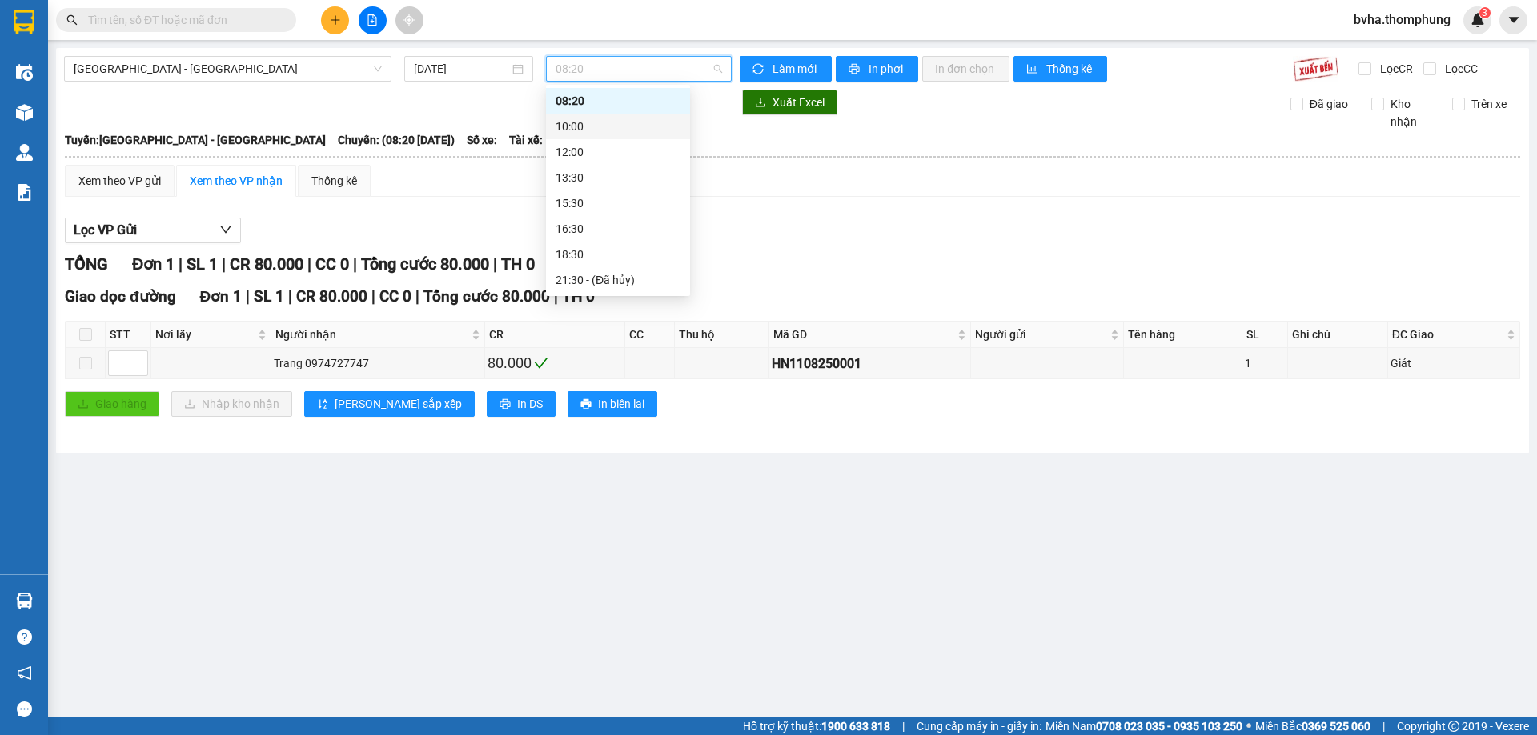
click at [592, 126] on div "10:00" at bounding box center [617, 127] width 125 height 18
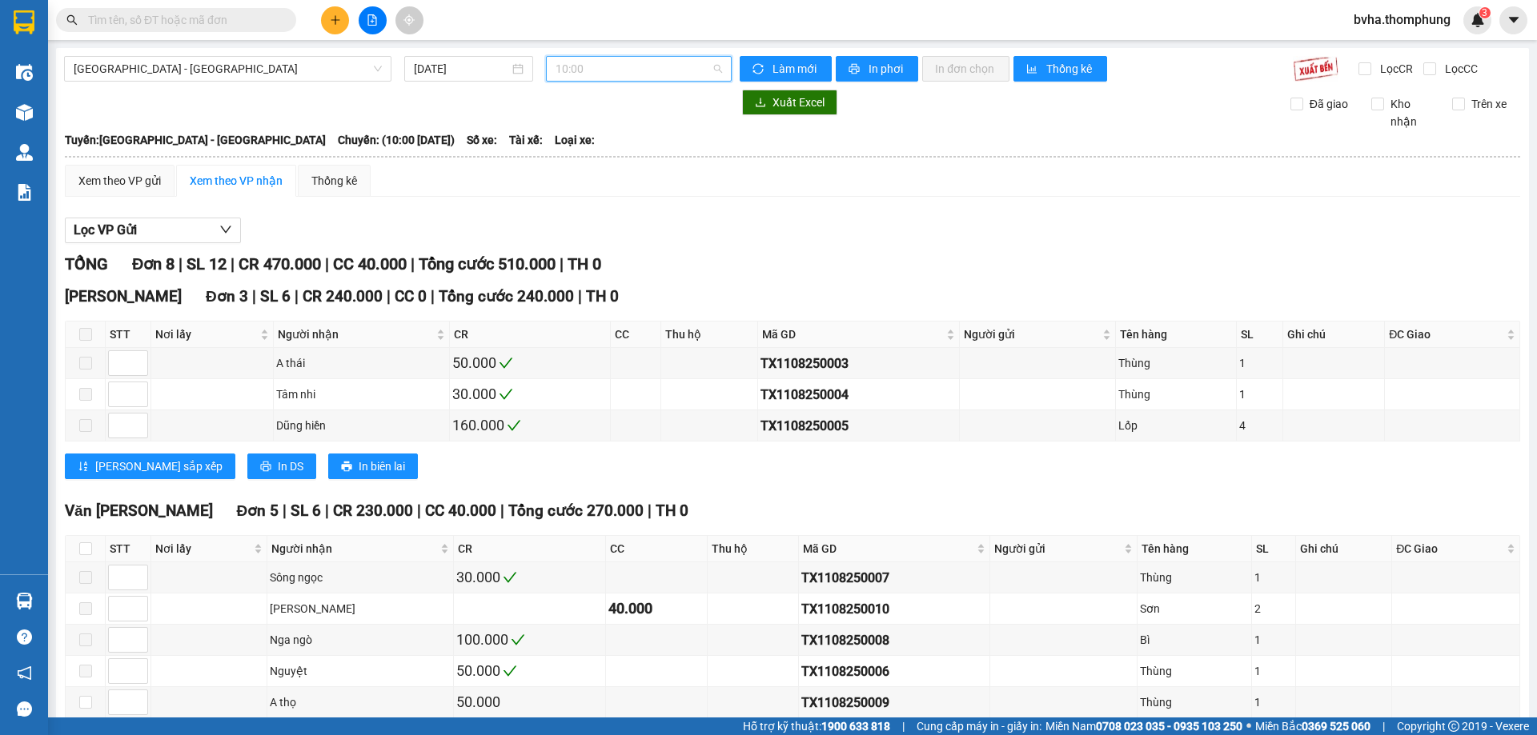
click at [651, 74] on span "10:00" at bounding box center [638, 69] width 166 height 24
click at [625, 161] on div "12:00" at bounding box center [614, 152] width 144 height 26
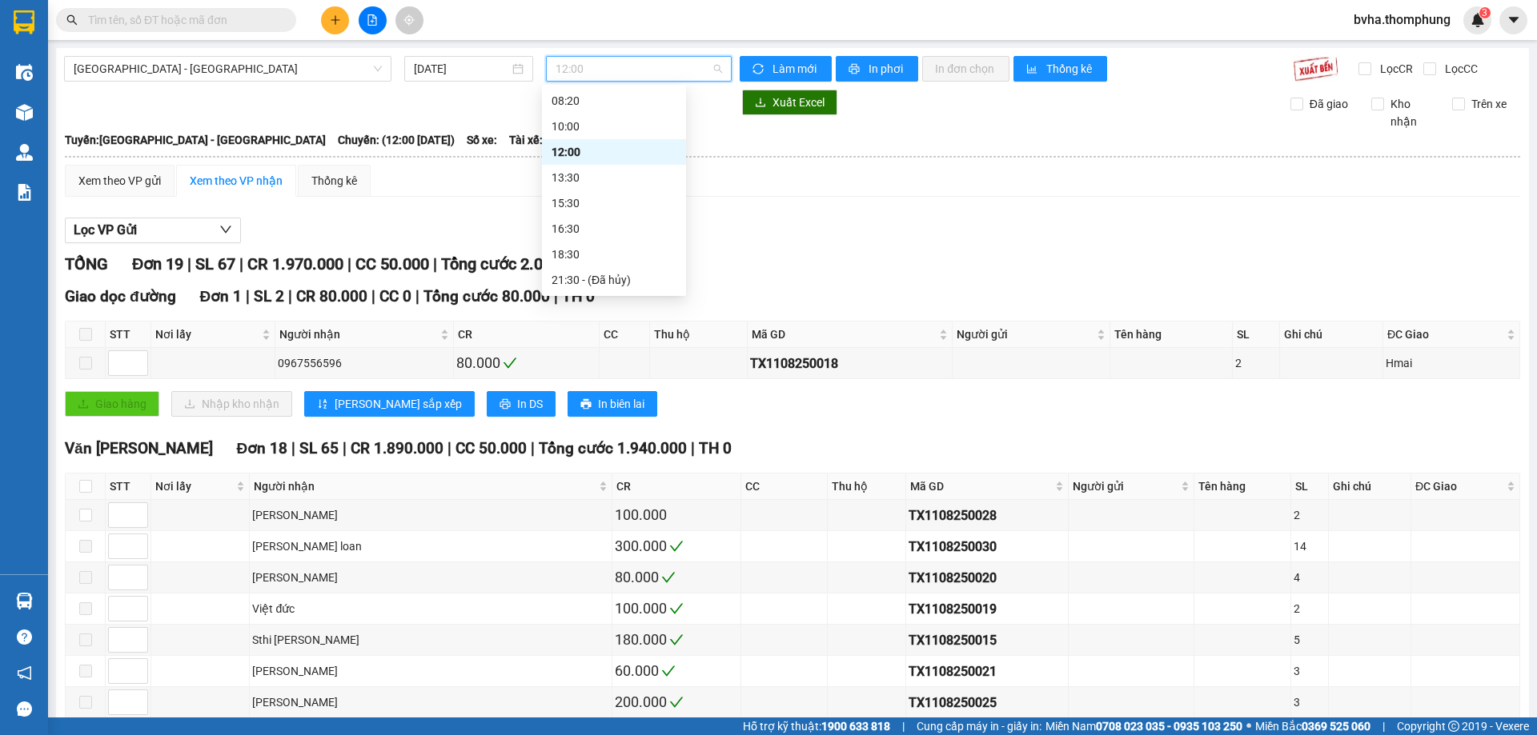
click at [647, 68] on span "12:00" at bounding box center [638, 69] width 166 height 24
click at [596, 182] on div "13:30" at bounding box center [613, 178] width 125 height 18
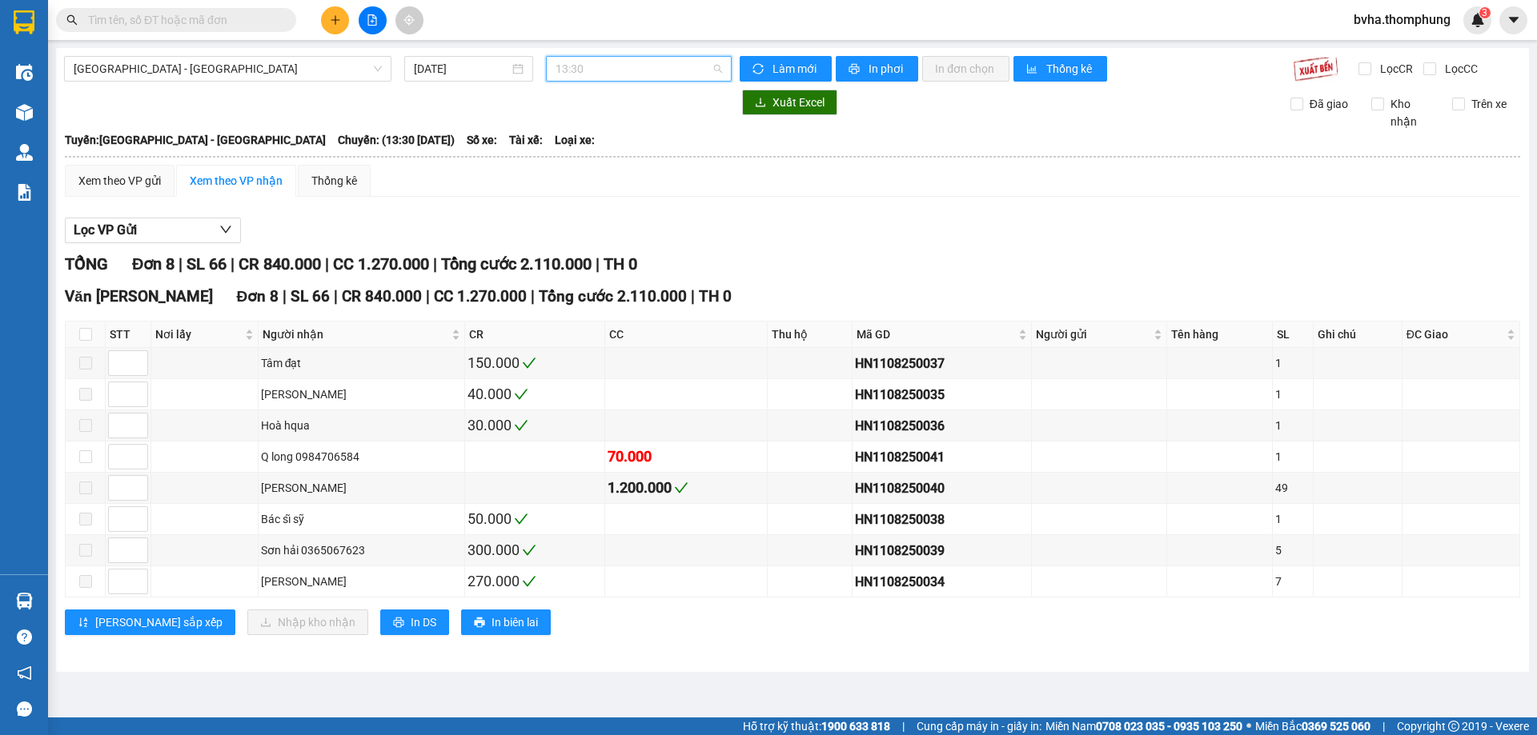
click at [643, 77] on span "13:30" at bounding box center [638, 69] width 166 height 24
click at [596, 206] on div "15:30" at bounding box center [617, 203] width 125 height 18
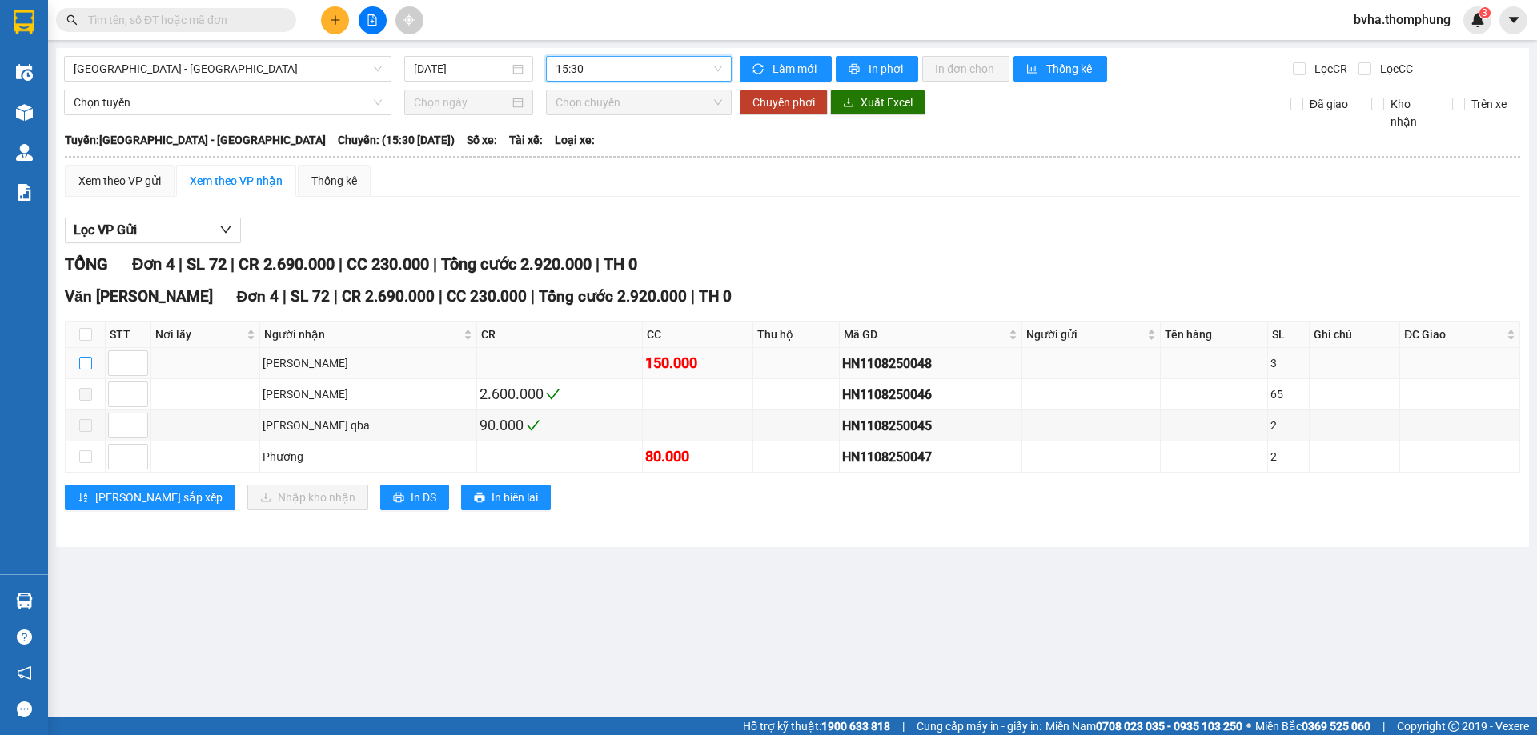
click at [88, 365] on input "checkbox" at bounding box center [85, 363] width 13 height 13
checkbox input "true"
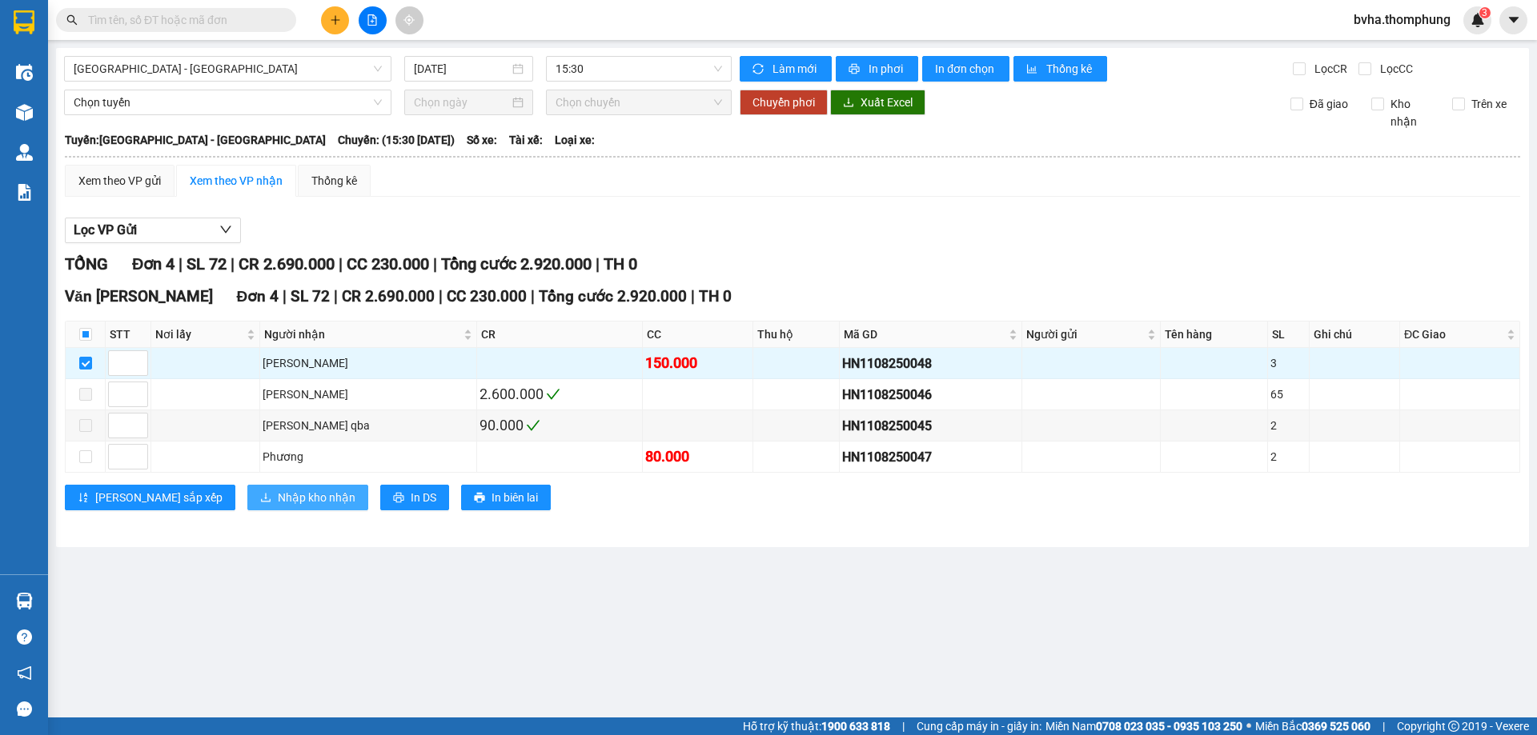
click at [278, 495] on span "Nhập kho nhận" at bounding box center [317, 498] width 78 height 18
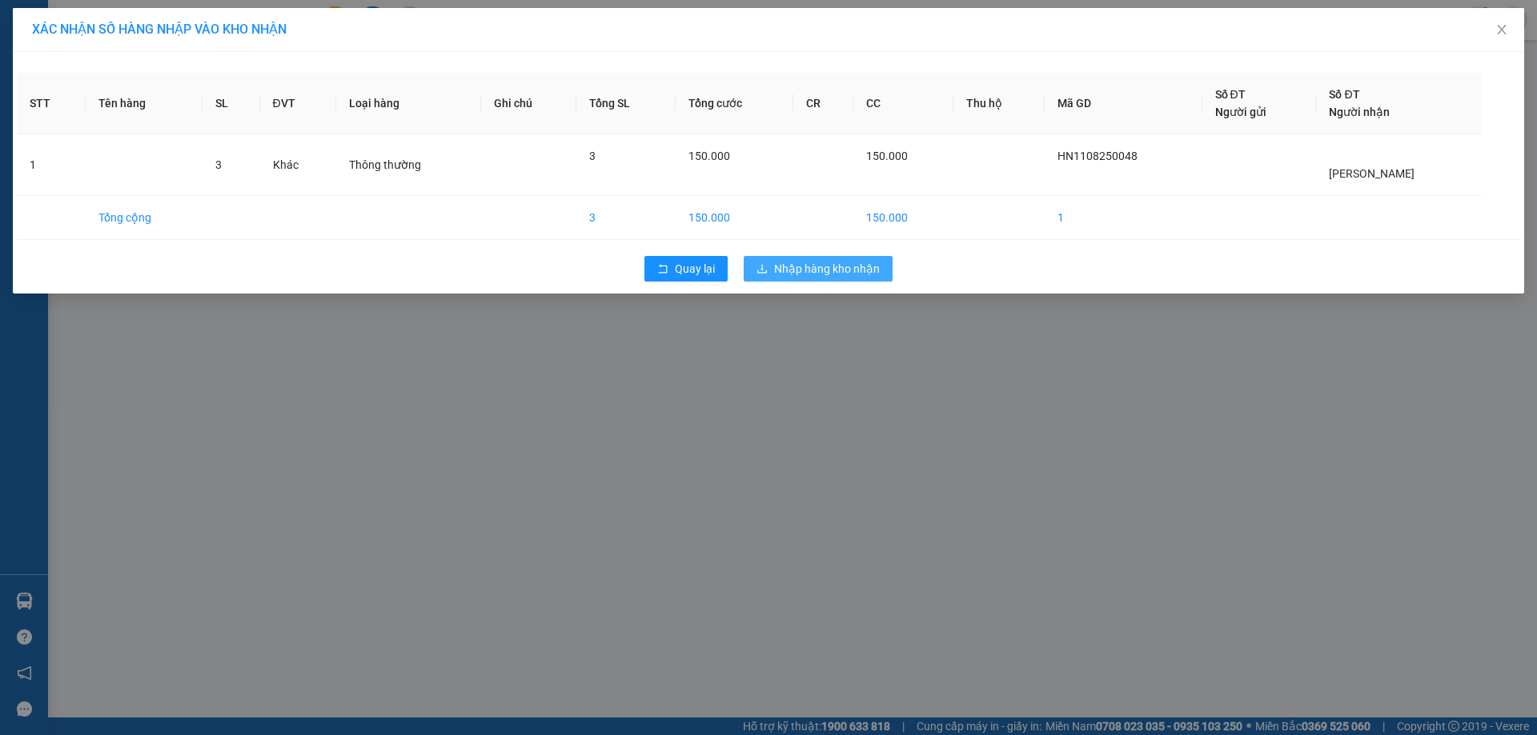
click at [815, 269] on span "Nhập hàng kho nhận" at bounding box center [827, 269] width 106 height 18
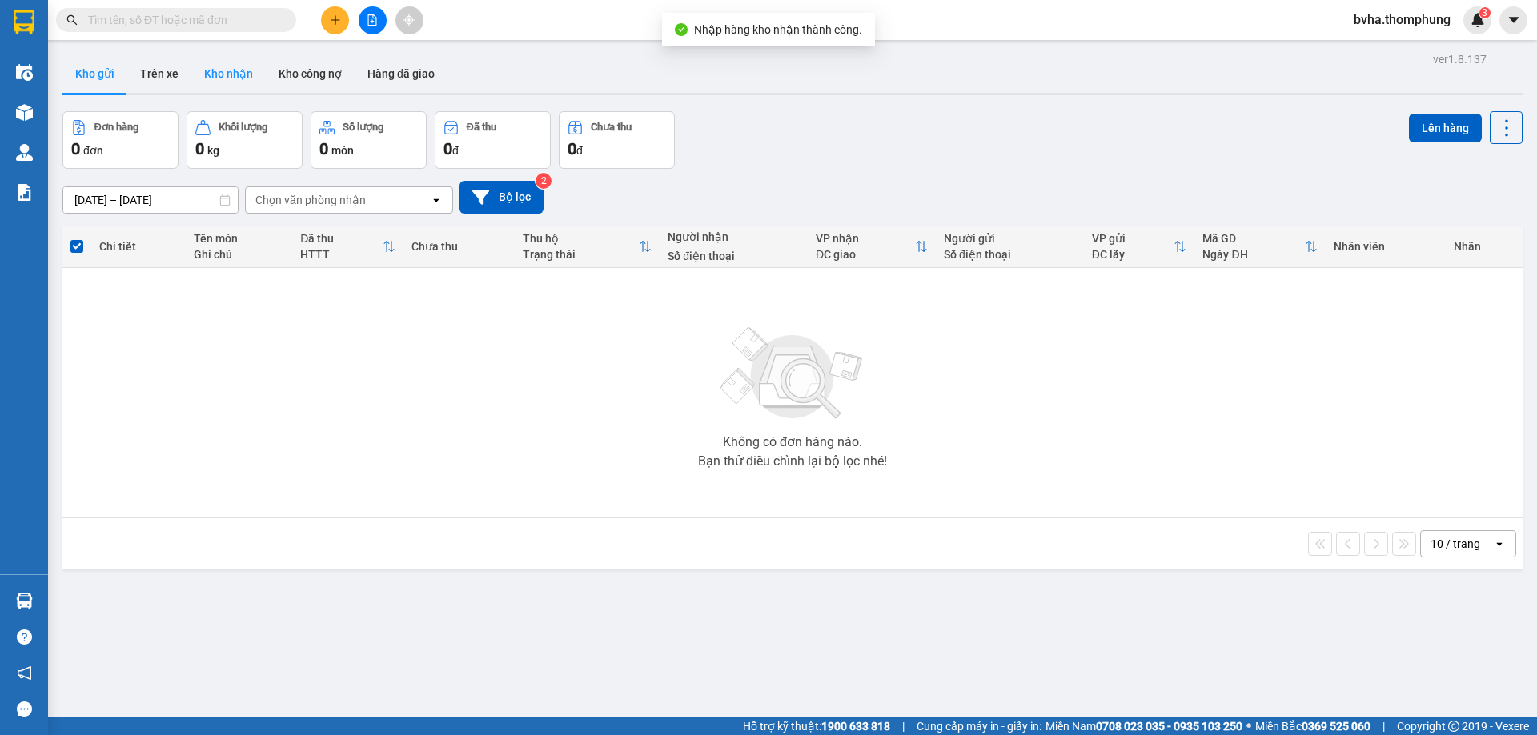
click at [218, 75] on button "Kho nhận" at bounding box center [228, 73] width 74 height 38
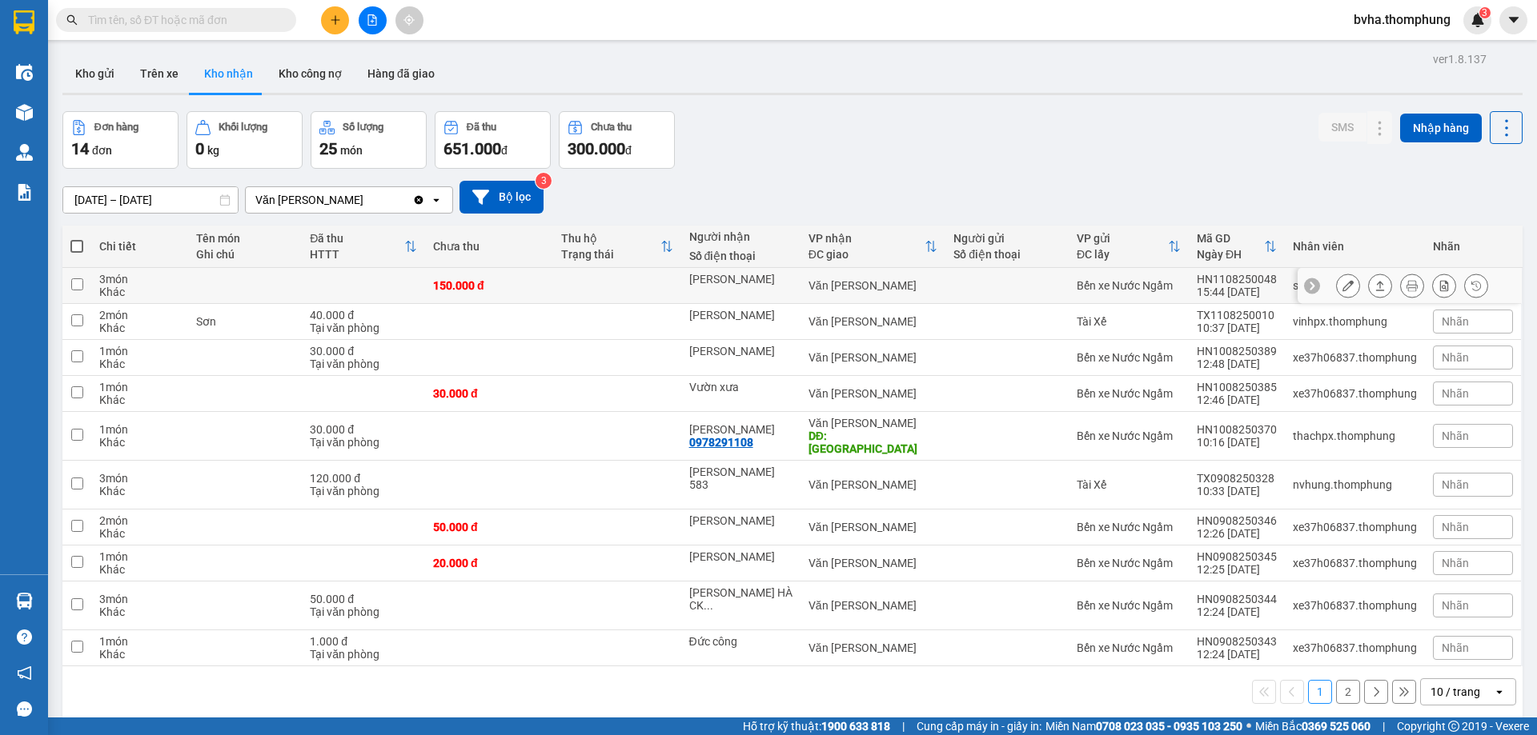
click at [1342, 287] on icon at bounding box center [1347, 285] width 11 height 11
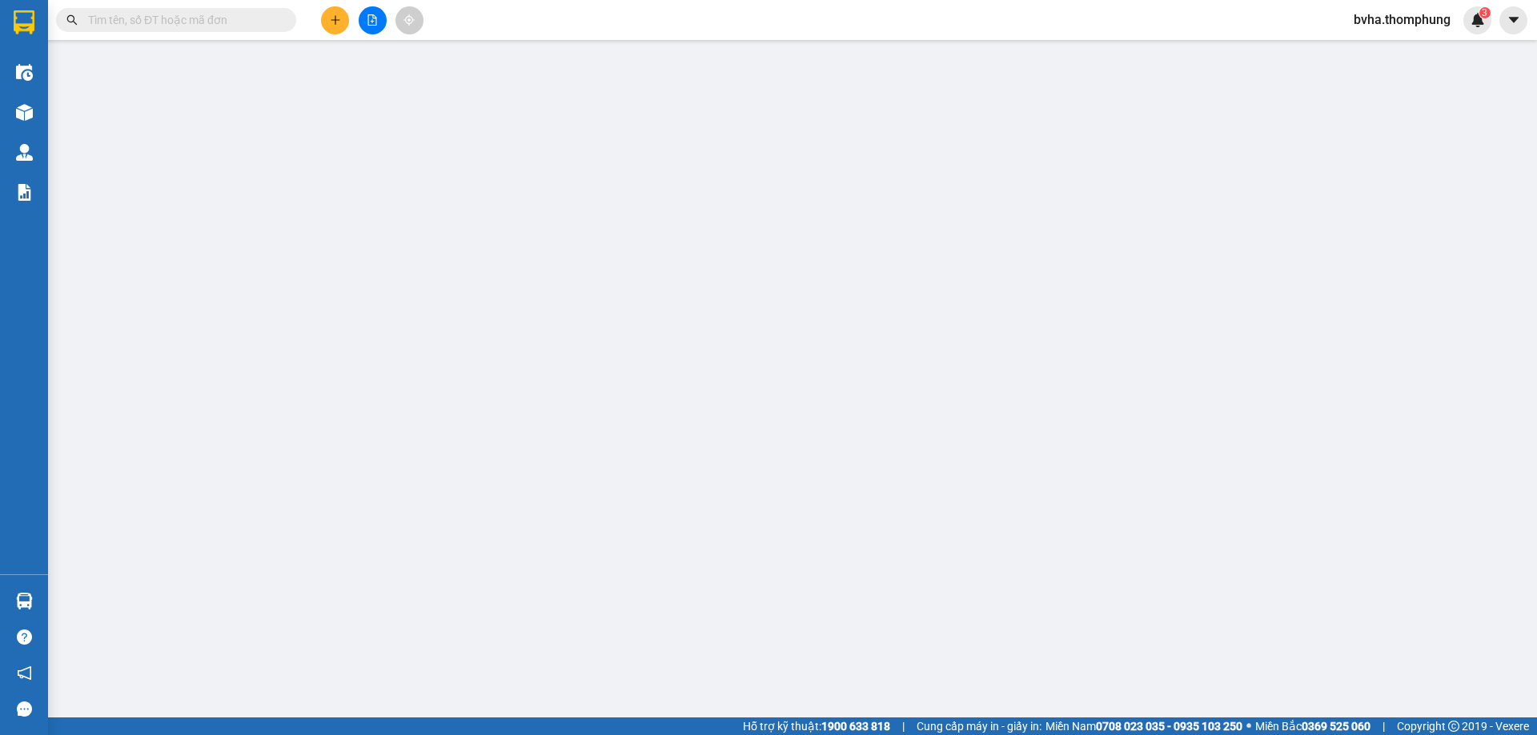
type input "[PERSON_NAME]"
type input "150.000"
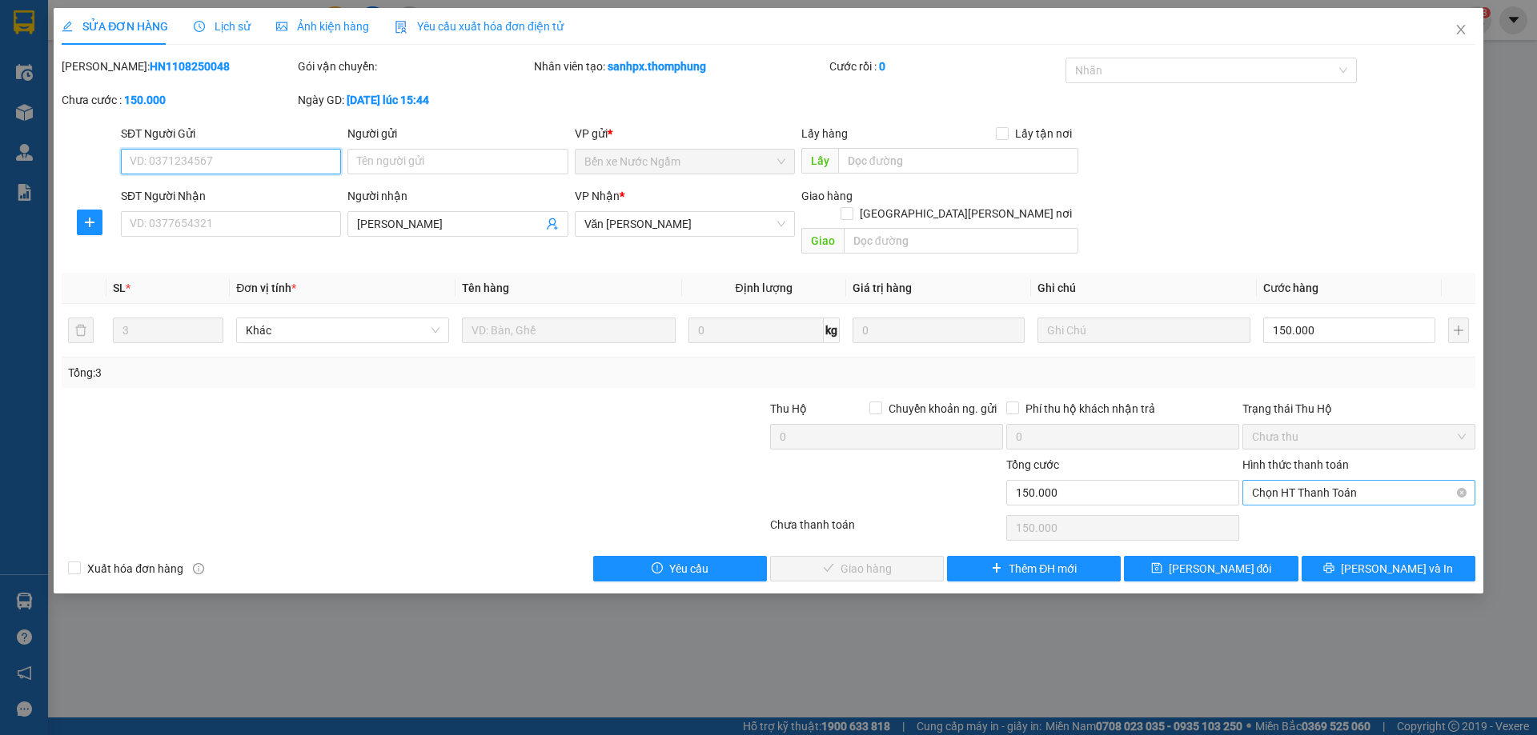
click at [1333, 481] on span "Chọn HT Thanh Toán" at bounding box center [1359, 493] width 214 height 24
click at [1290, 509] on div "Tại văn phòng" at bounding box center [1359, 508] width 214 height 18
type input "0"
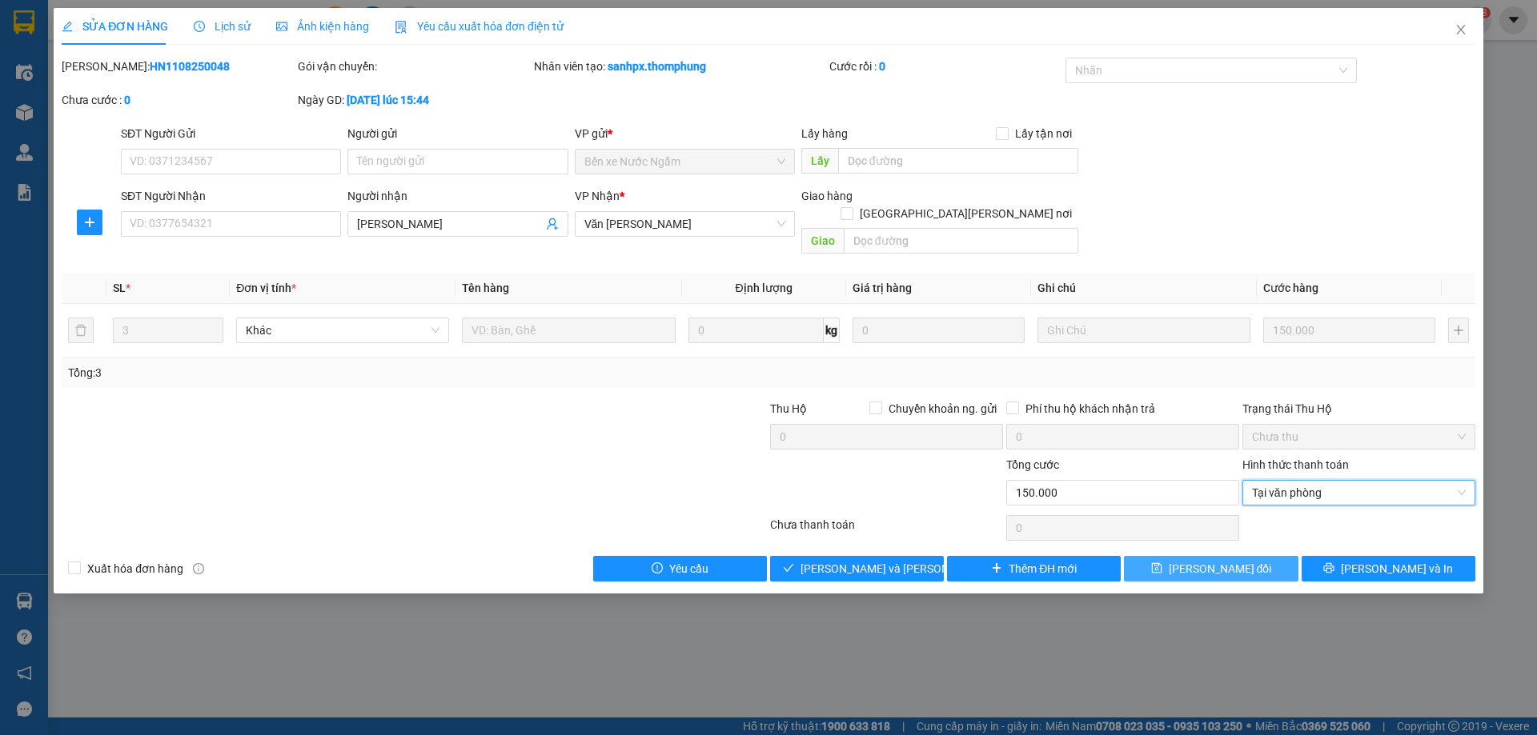
click at [1192, 560] on span "[PERSON_NAME] đổi" at bounding box center [1219, 569] width 103 height 18
